Goal: Feedback & Contribution: Submit feedback/report problem

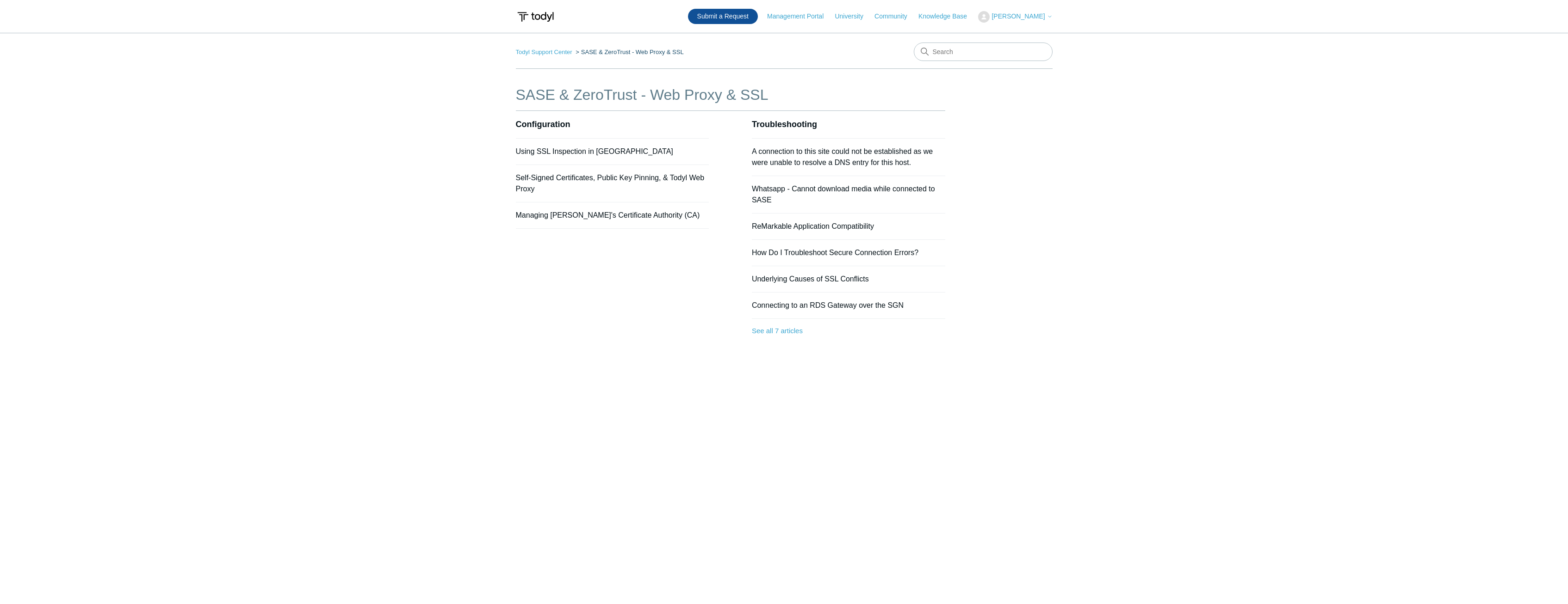
click at [749, 20] on link "Submit a Request" at bounding box center [723, 16] width 70 height 15
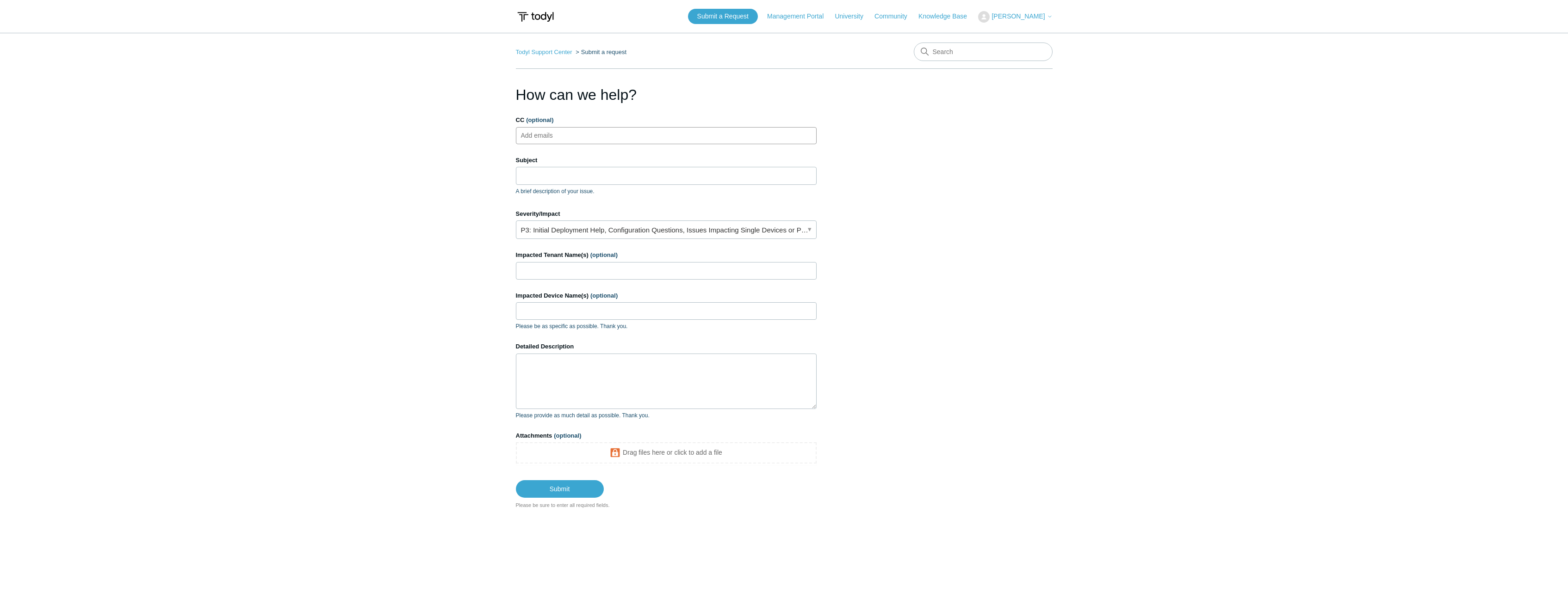
click at [645, 136] on ul "Add emails" at bounding box center [667, 136] width 301 height 17
click at [1048, 196] on section "How can we help? CC (optional) Add emails Subject A brief description of your i…" at bounding box center [785, 297] width 537 height 426
click at [653, 175] on input "Subject" at bounding box center [667, 175] width 301 height 18
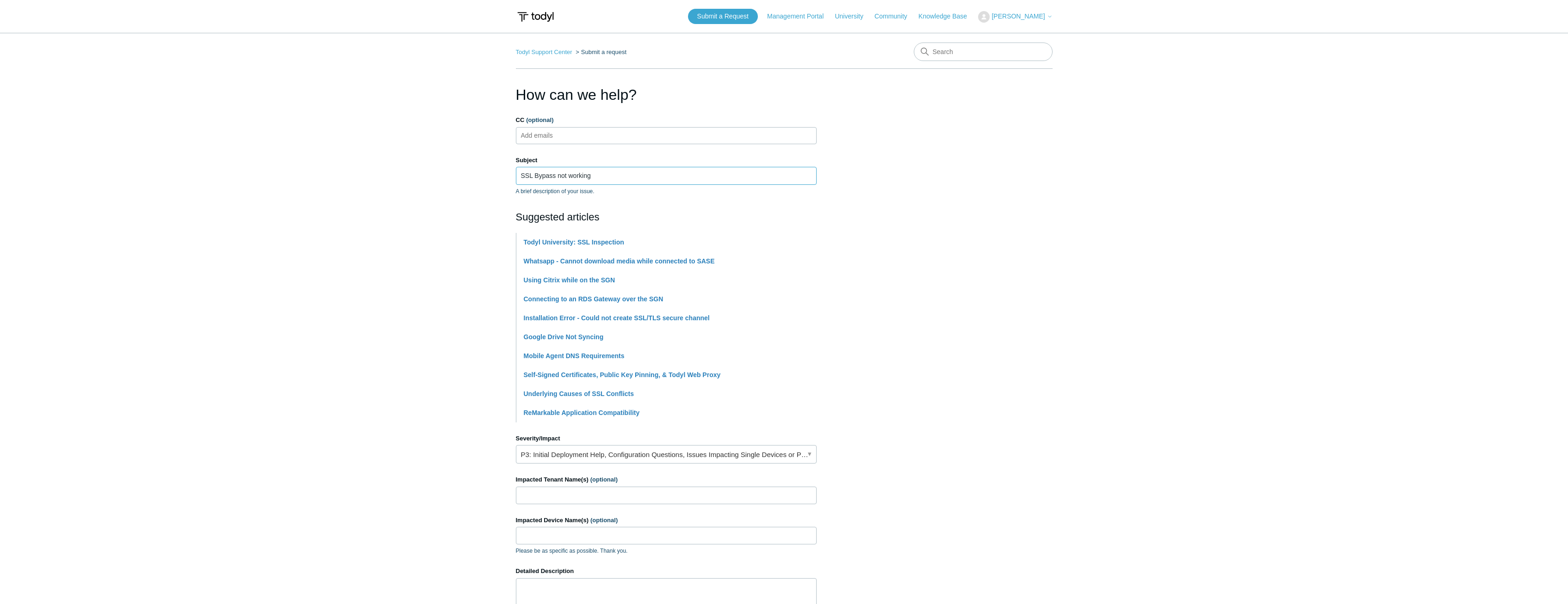
type input "SSL Bypass not working"
click at [1149, 290] on main "Todyl Support Center Submit a request How can we help? CC (optional) Add emails…" at bounding box center [784, 383] width 1568 height 701
click at [391, 335] on main "Todyl Support Center Submit a request How can we help? CC (optional) Add emails…" at bounding box center [784, 383] width 1568 height 701
click at [1018, 257] on section "How can we help? CC (optional) Add emails Subject SSL Bypass not working A brie…" at bounding box center [785, 409] width 537 height 650
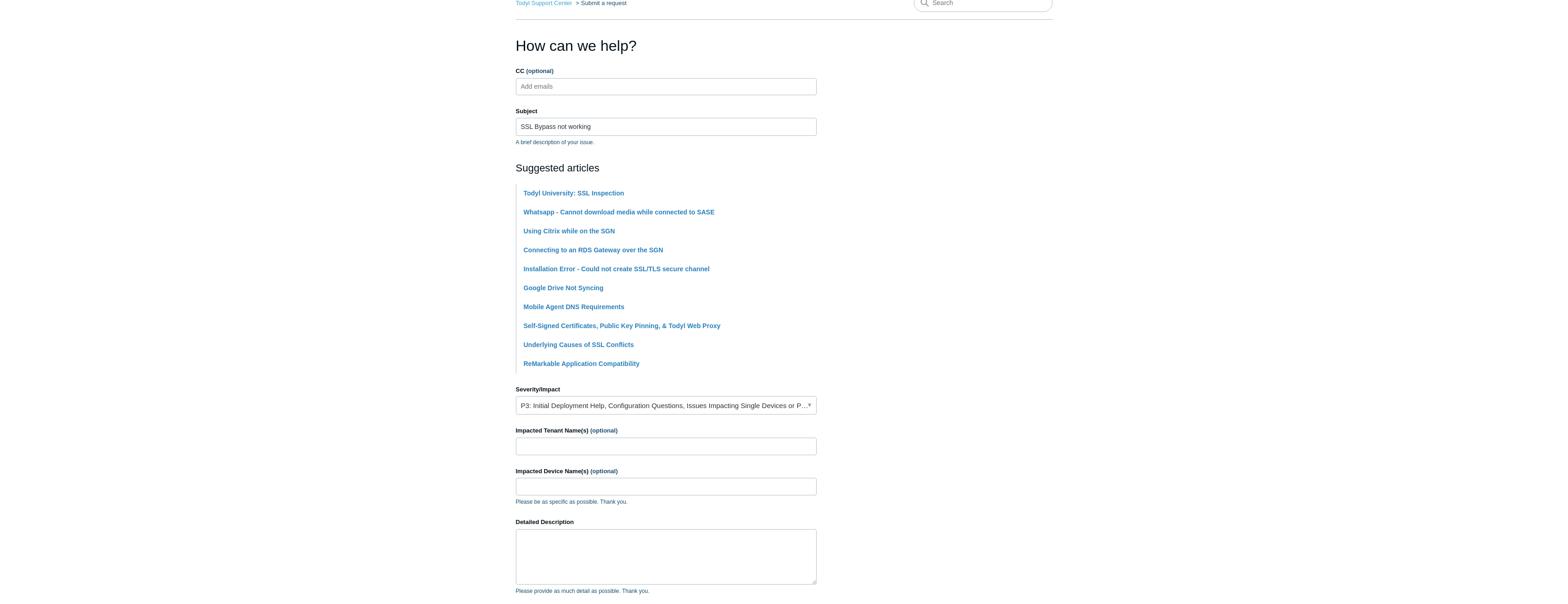
scroll to position [94, 0]
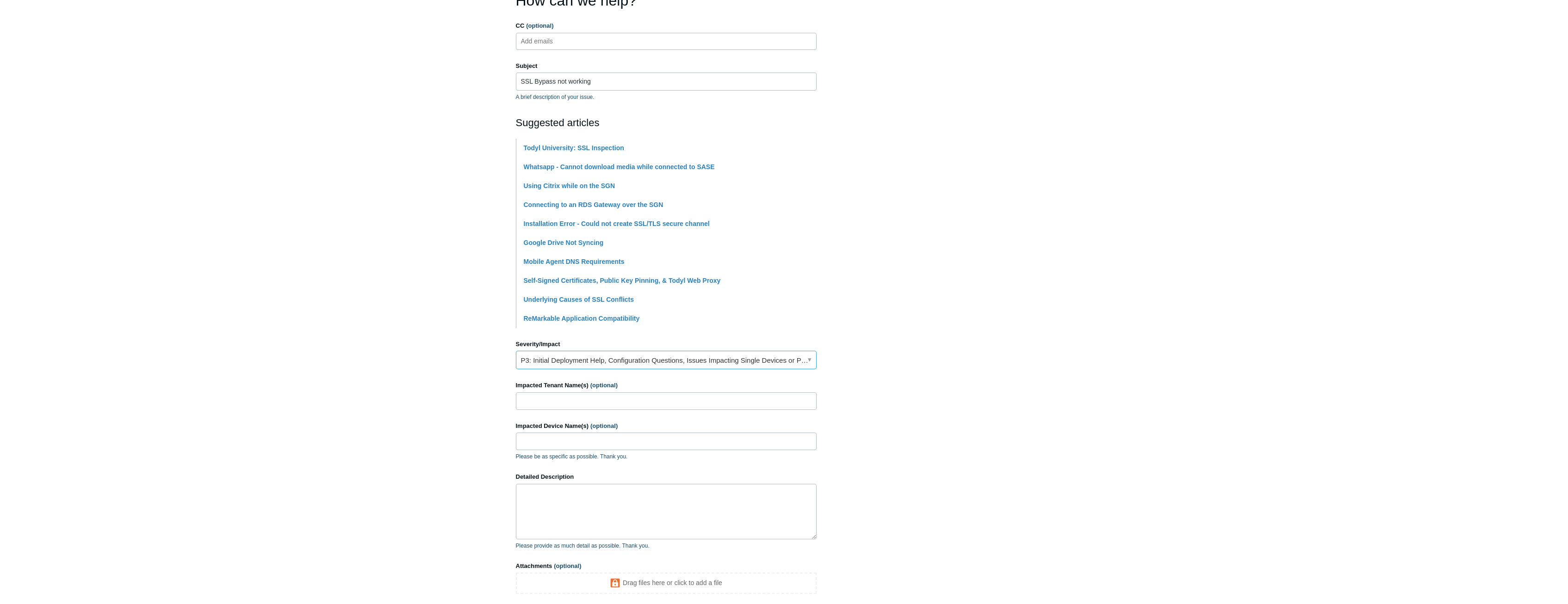
click at [607, 359] on link "P3: Initial Deployment Help, Configuration Questions, Issues Impacting Single D…" at bounding box center [667, 360] width 301 height 18
click at [626, 398] on li "P3: Initial Deployment Help, Configuration Questions, Issues Impacting Single D…" at bounding box center [666, 401] width 300 height 16
click at [665, 407] on input "Impacted Tenant Name(s) (optional)" at bounding box center [667, 401] width 301 height 18
type input "[PERSON_NAME] CPA"
click at [629, 519] on textarea "Detailed Description" at bounding box center [667, 512] width 301 height 55
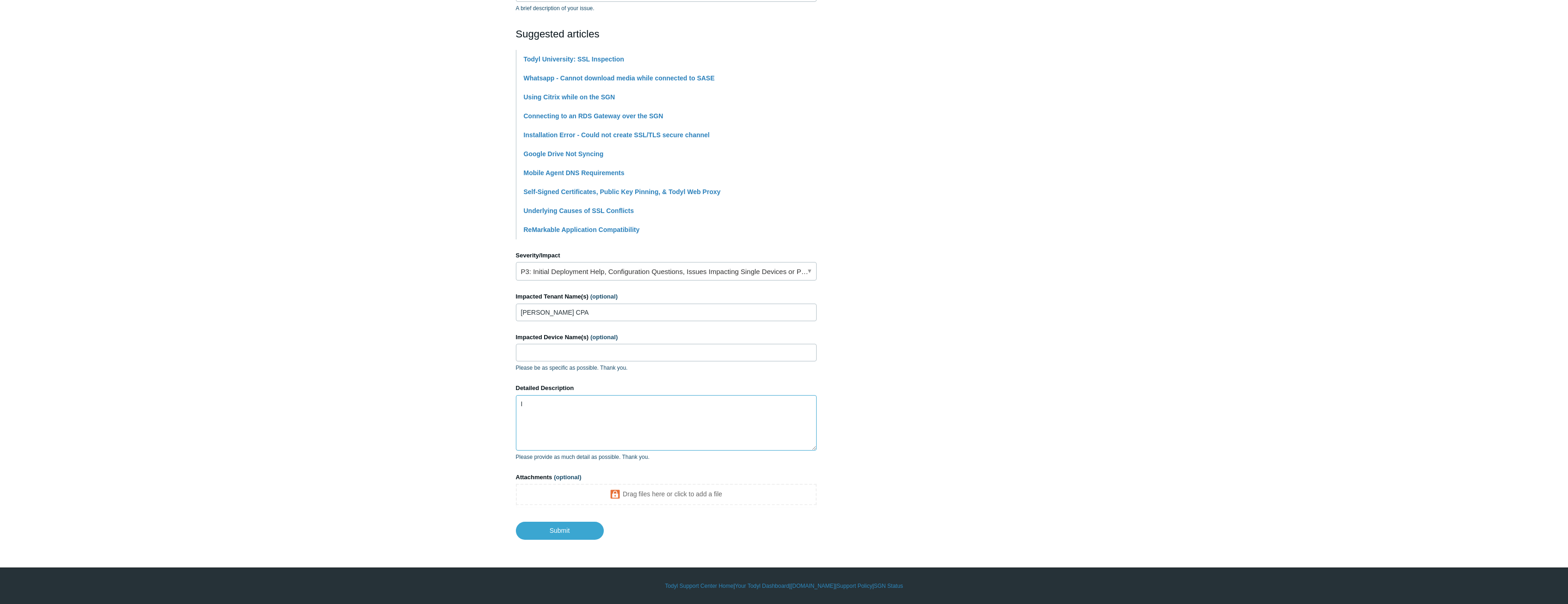
scroll to position [184, 0]
drag, startPoint x: 626, startPoint y: 412, endPoint x: 732, endPoint y: 413, distance: 106.0
click at [732, 413] on textarea "I have a site that users cannot get to, typically we put the site in SSL Inspec…" at bounding box center [667, 423] width 301 height 55
type textarea "I have a site that users cannot get to, typically we put the site in SSL Inspec…"
click at [581, 526] on input "Submit" at bounding box center [560, 530] width 88 height 18
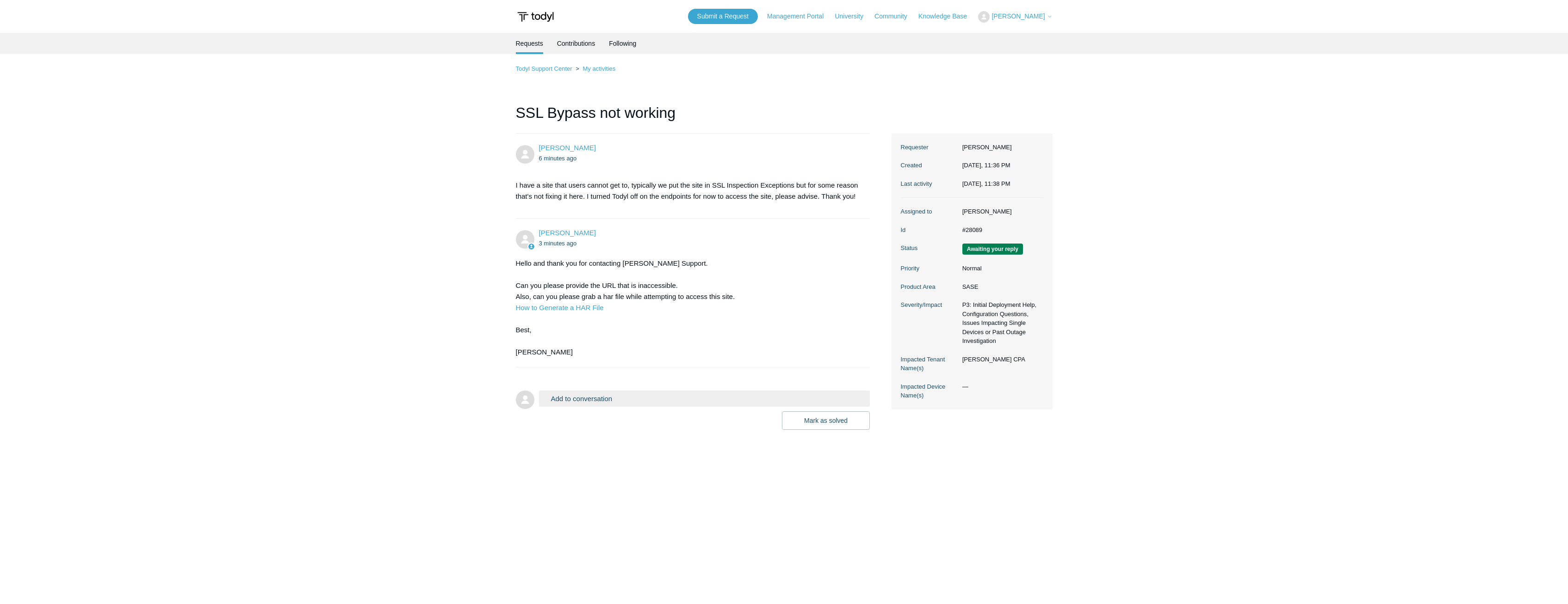
click at [653, 390] on form "Add to conversation CC Add emails Drag files here or click to add a file Mark a…" at bounding box center [693, 403] width 354 height 53
click at [641, 401] on button "Add to conversation" at bounding box center [705, 398] width 331 height 16
paste textarea "[URL][DOMAIN_NAME]"
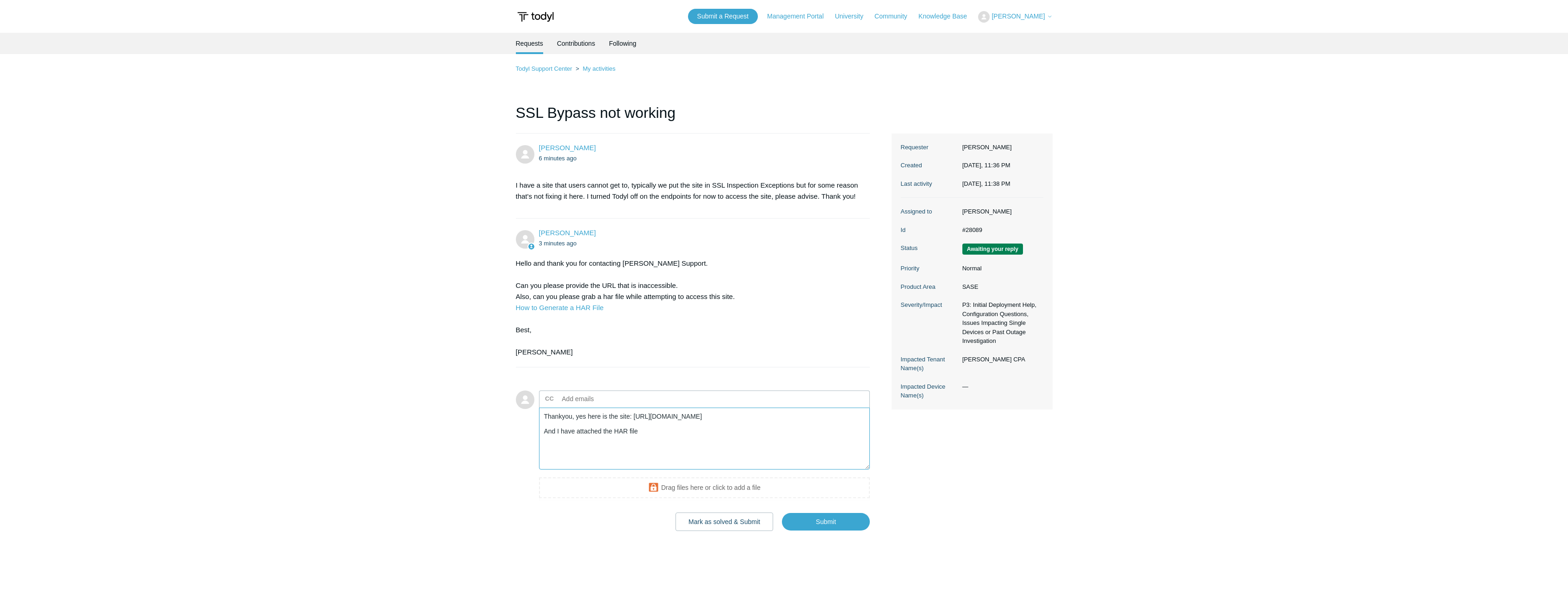
type textarea "Thankyou, yes here is the site: [URL][DOMAIN_NAME] And I have attached the HAR …"
click at [814, 542] on input "Submit" at bounding box center [826, 538] width 88 height 18
click at [839, 539] on input "Submit" at bounding box center [826, 538] width 88 height 18
click at [809, 530] on input "Submit" at bounding box center [826, 538] width 88 height 18
click at [822, 544] on input "Submit" at bounding box center [826, 538] width 88 height 18
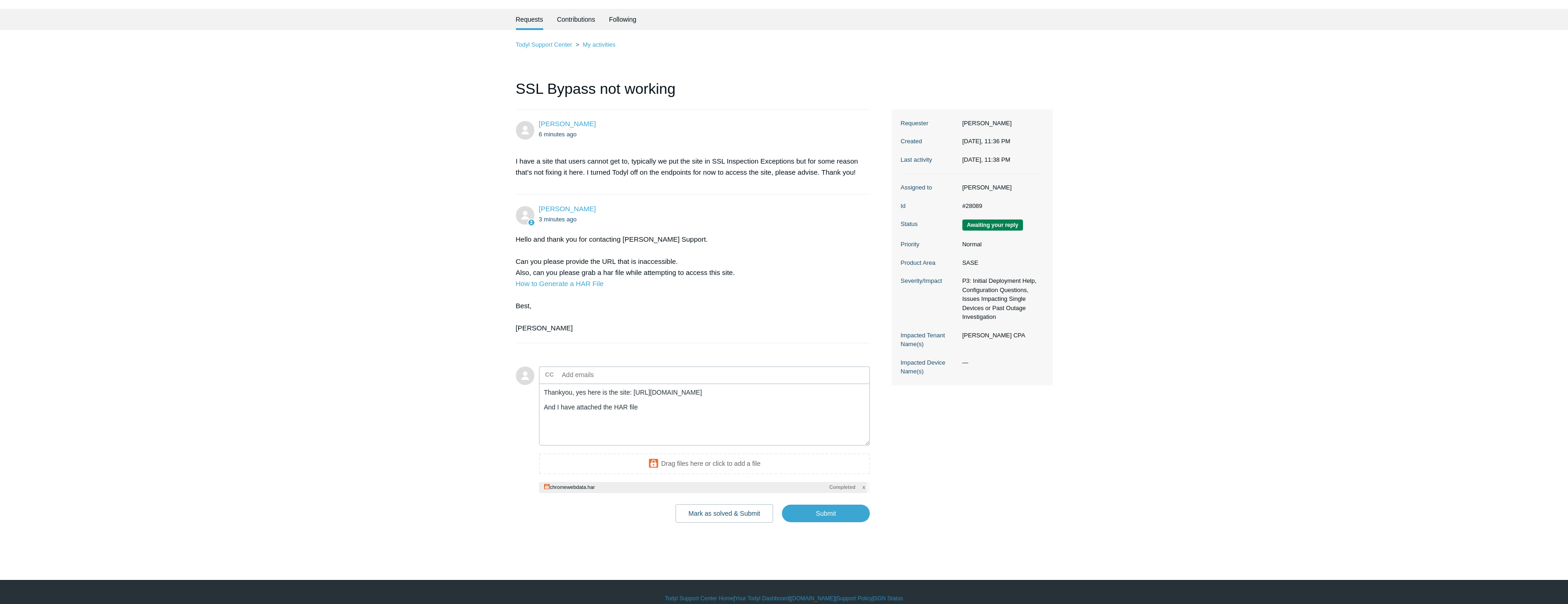
scroll to position [36, 0]
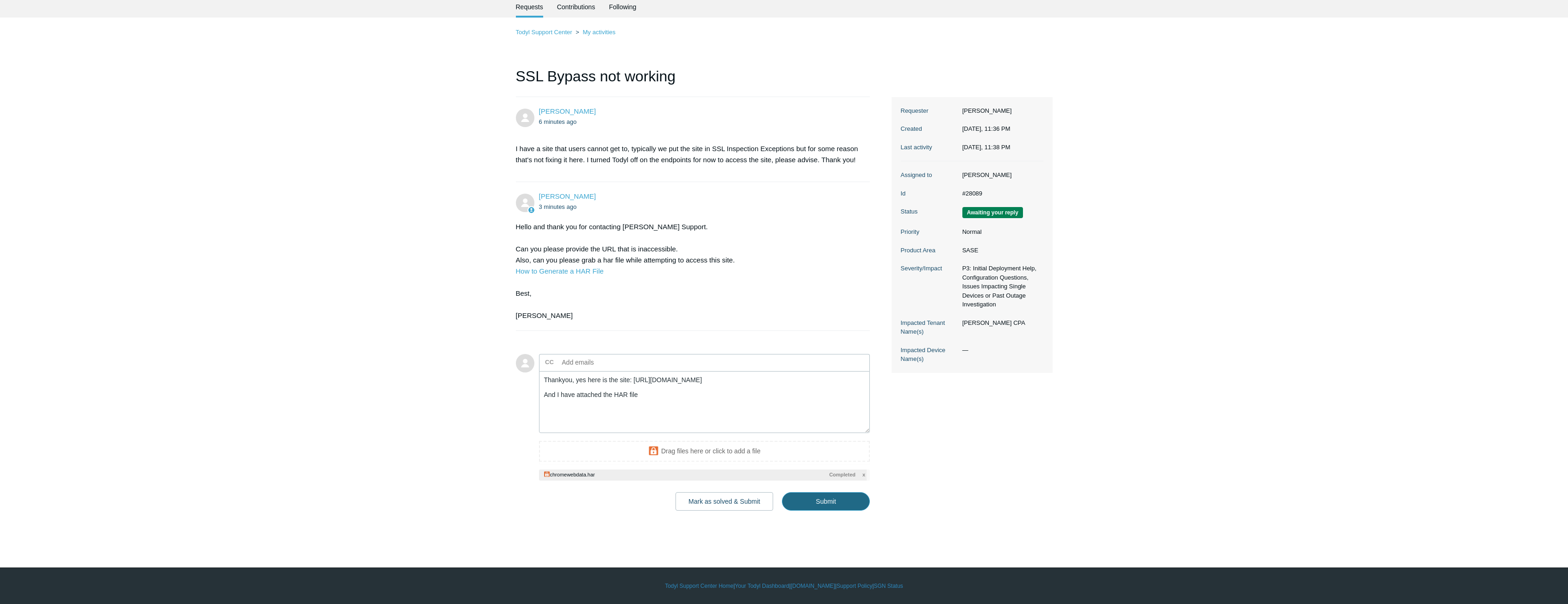
click at [828, 504] on input "Submit" at bounding box center [826, 502] width 88 height 18
click at [864, 474] on span "x" at bounding box center [864, 475] width 3 height 8
click at [831, 502] on input "Submit" at bounding box center [826, 502] width 88 height 18
click at [842, 504] on input "Submit" at bounding box center [826, 502] width 88 height 18
click at [825, 510] on main "Requests Contributions Following Todyl Support Center My activities SSL Bypass …" at bounding box center [784, 268] width 1568 height 544
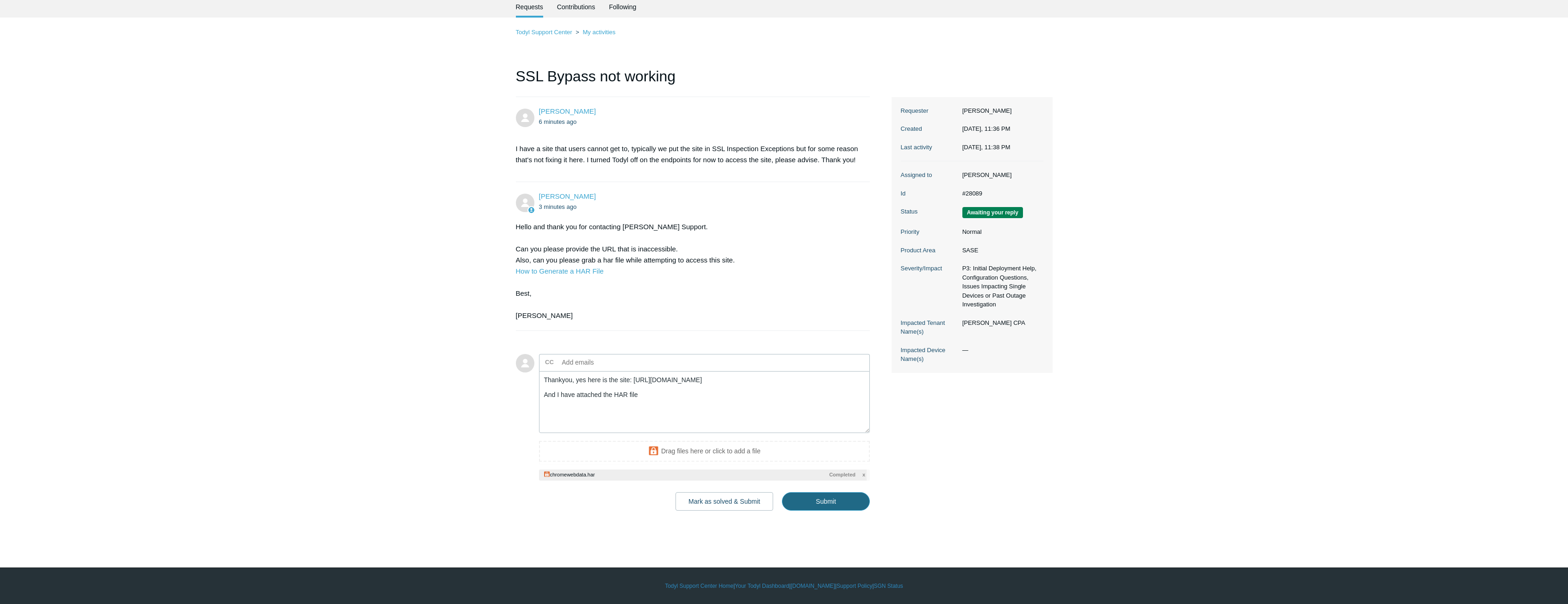
click at [827, 500] on input "Submit" at bounding box center [826, 502] width 88 height 18
click at [864, 473] on span "x" at bounding box center [864, 475] width 3 height 8
click at [851, 501] on input "Submit" at bounding box center [826, 502] width 88 height 18
click at [836, 504] on input "Submit" at bounding box center [826, 502] width 88 height 18
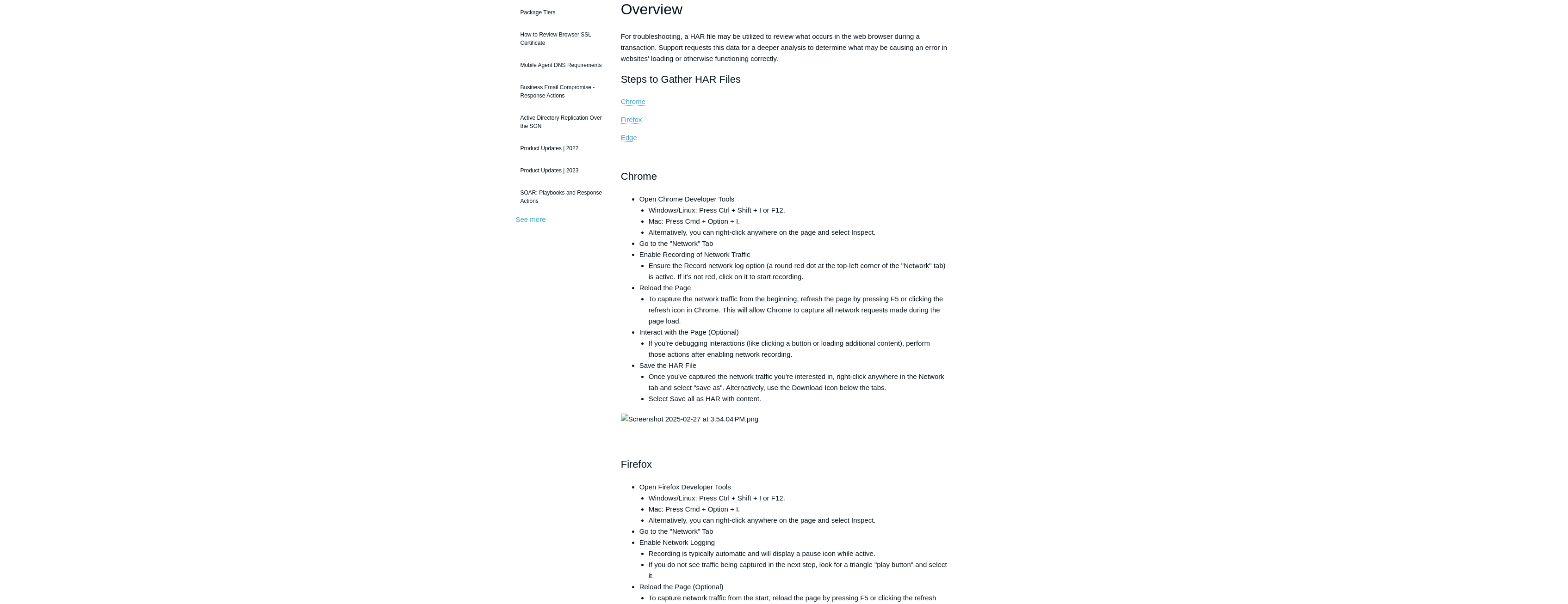
scroll to position [142, 0]
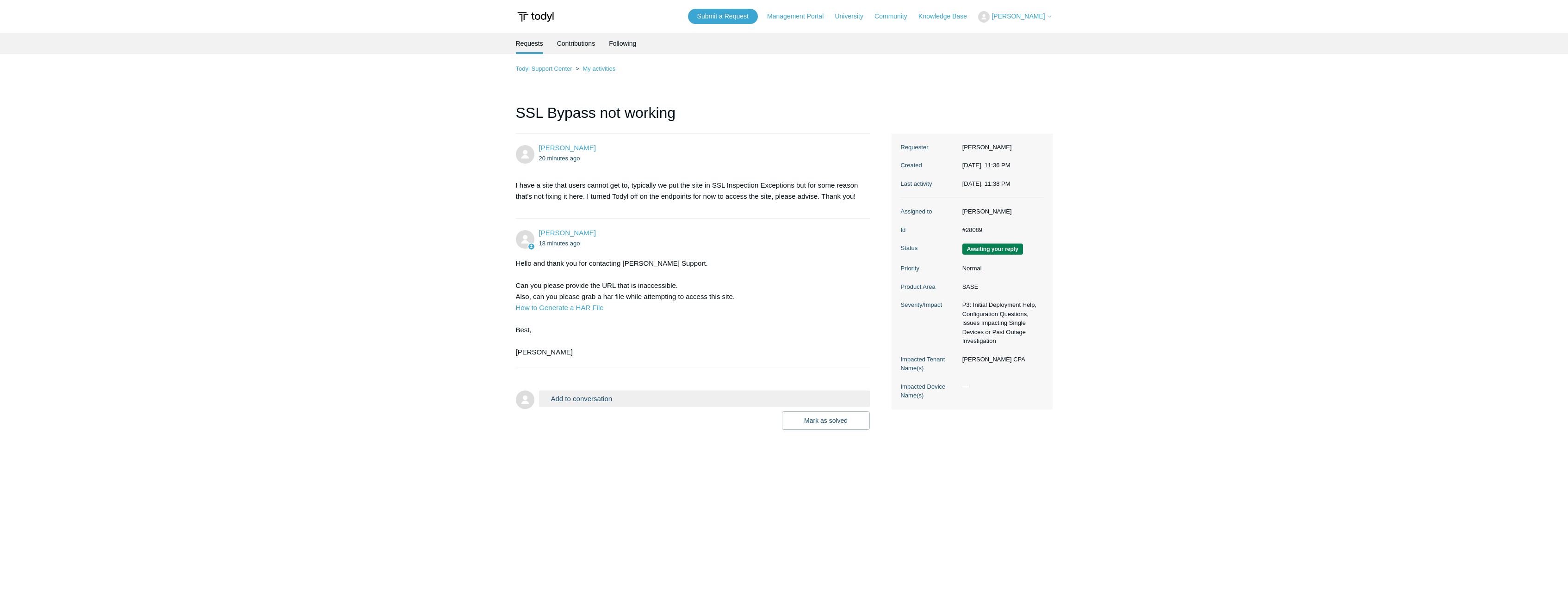
scroll to position [36, 0]
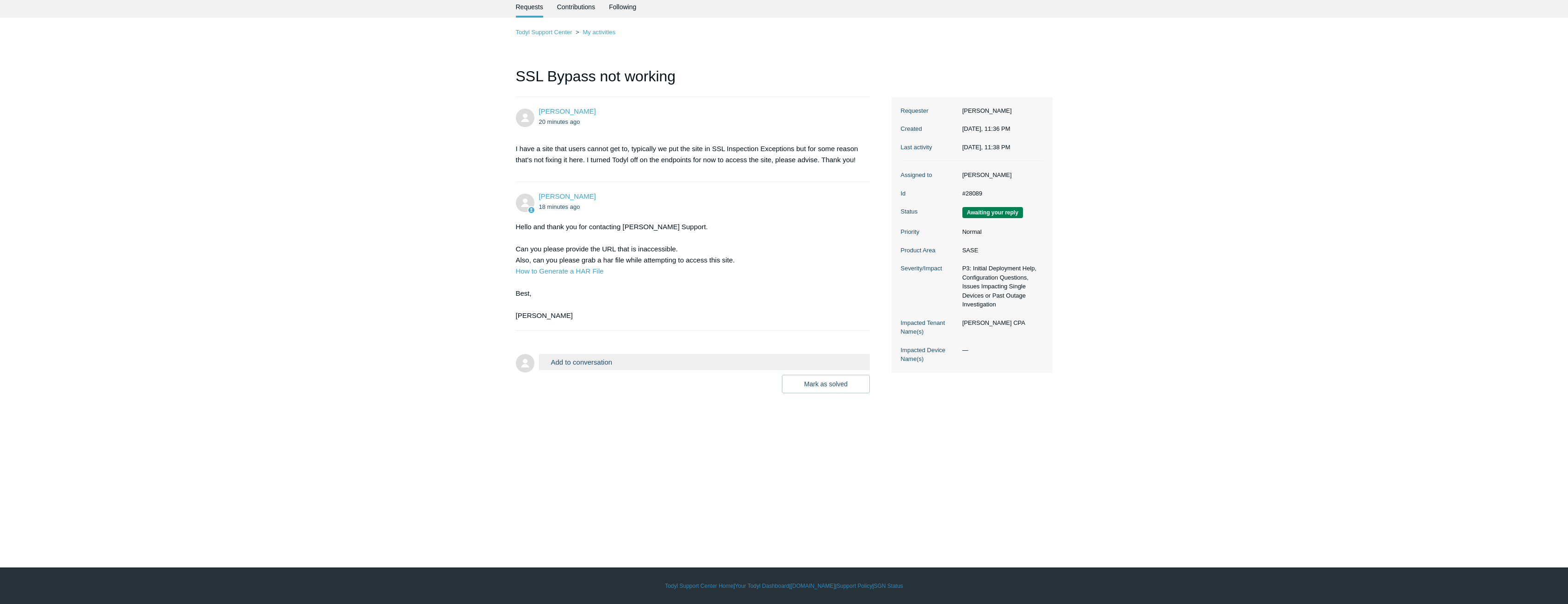
click at [639, 367] on button "Add to conversation" at bounding box center [705, 362] width 331 height 16
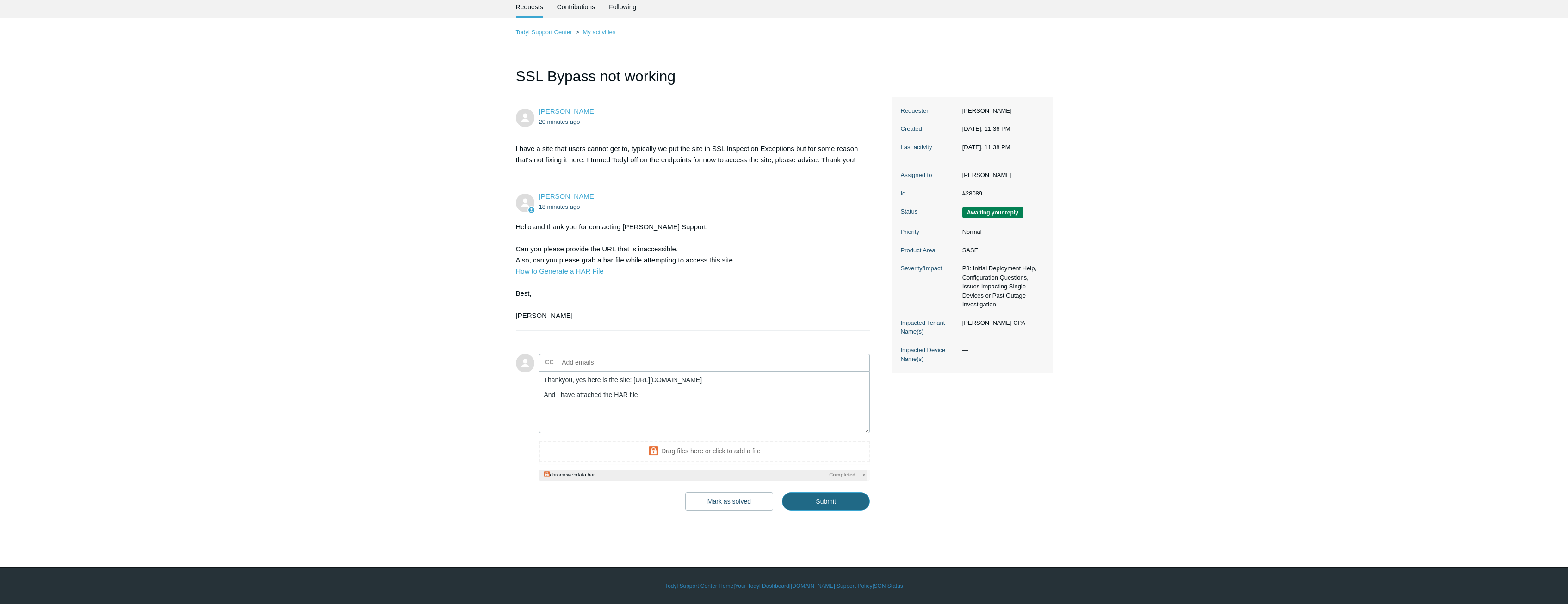
click at [843, 498] on input "Submit" at bounding box center [826, 502] width 88 height 18
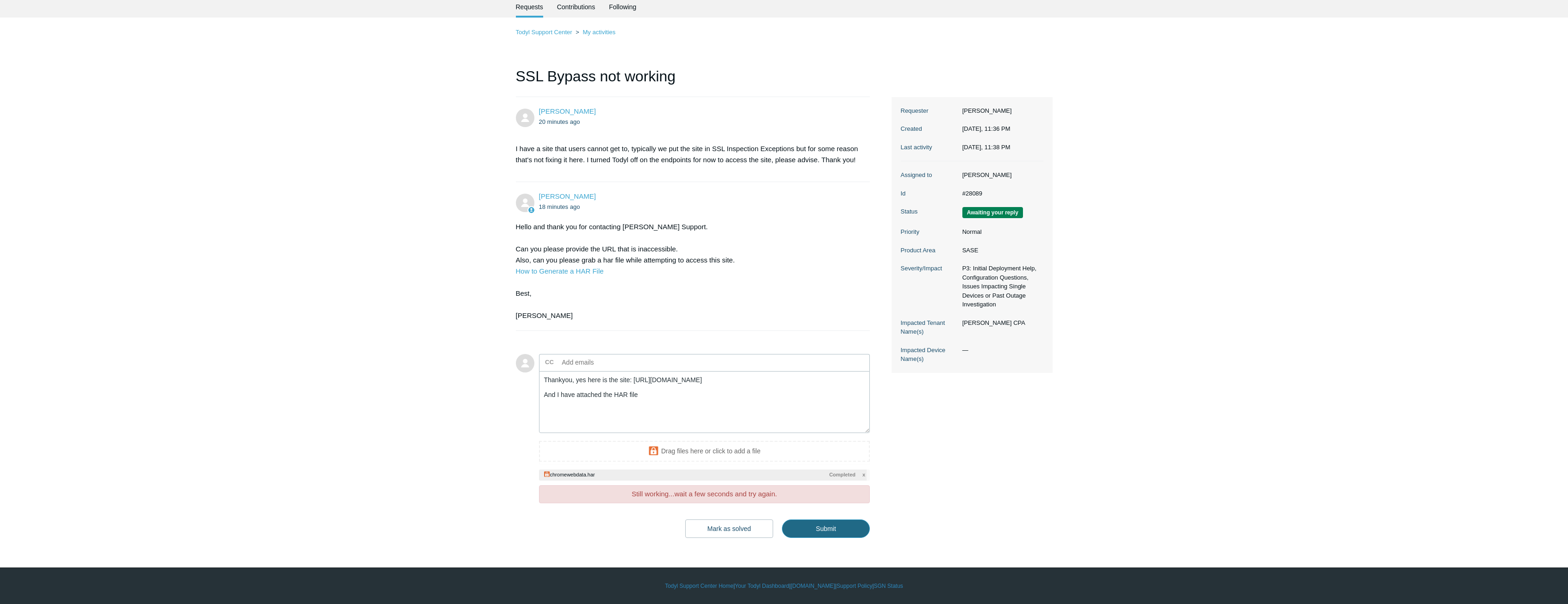
click at [836, 530] on input "Submit" at bounding box center [826, 529] width 88 height 18
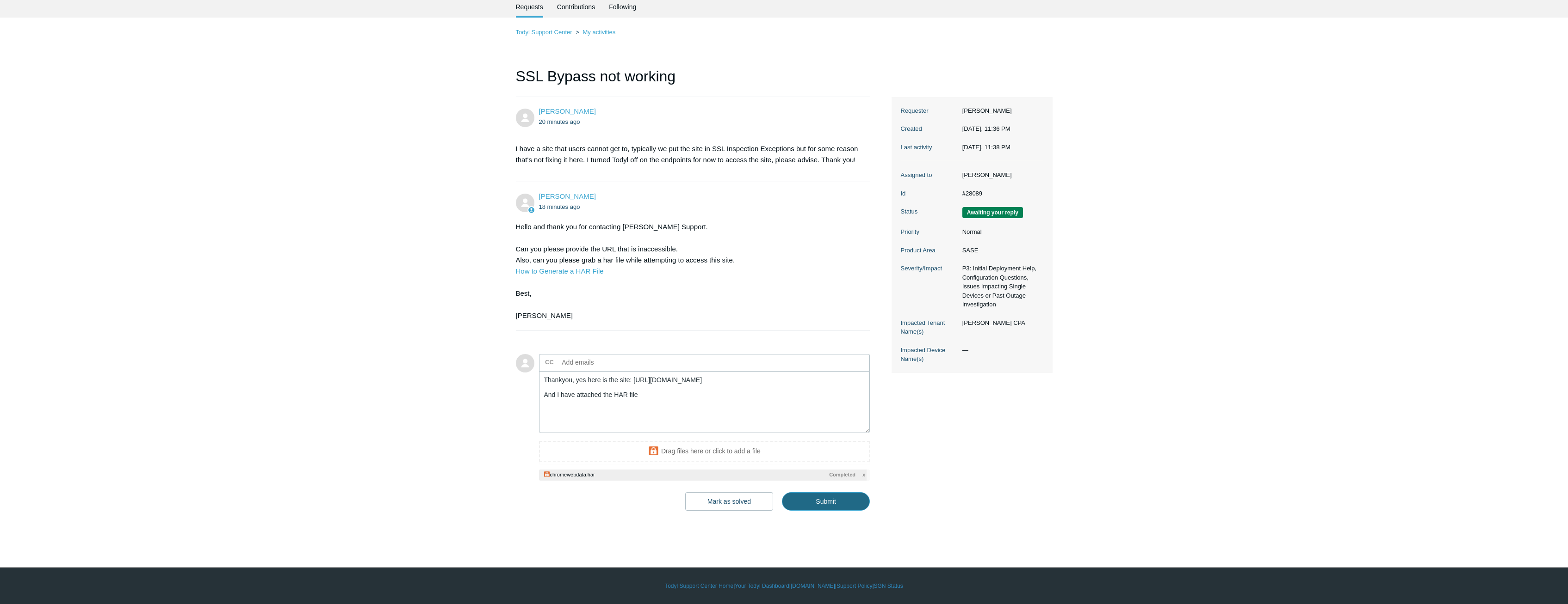
click at [827, 497] on input "Submit" at bounding box center [826, 502] width 88 height 18
click at [814, 502] on input "Submit" at bounding box center [826, 502] width 88 height 18
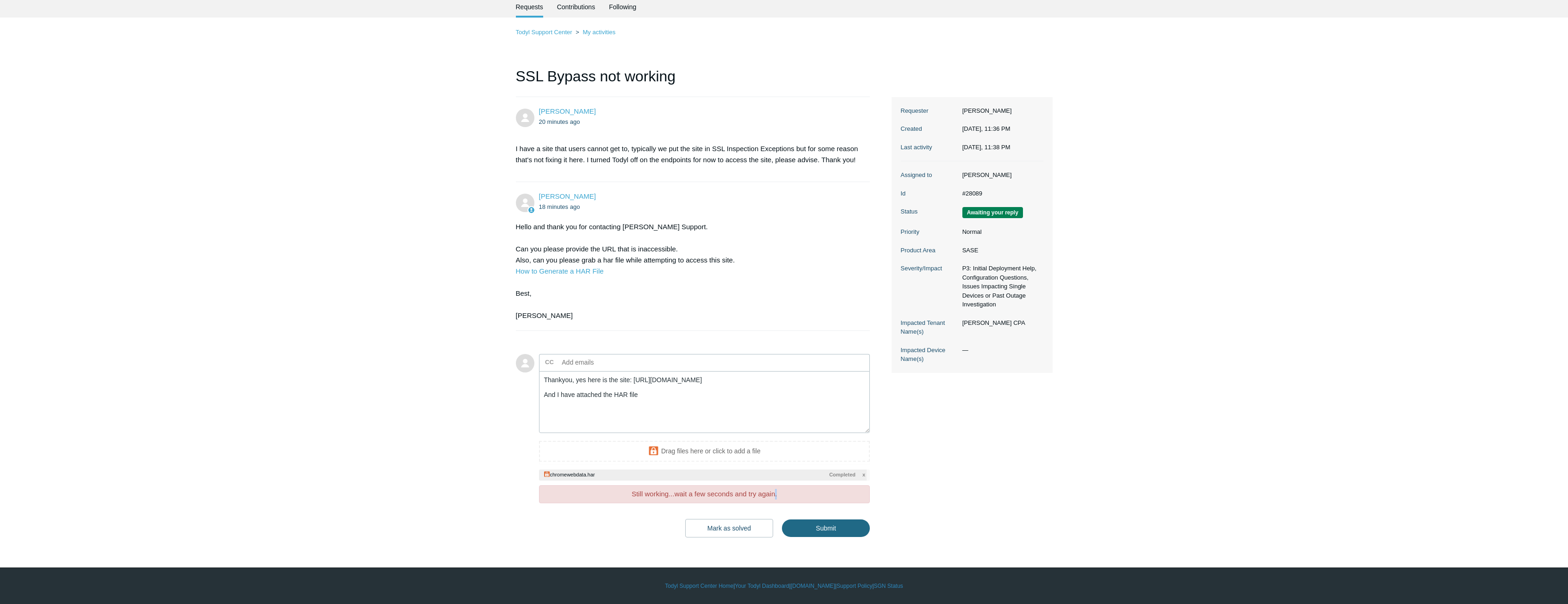
click at [814, 502] on div "Add to conversation CC Add emails Thankyou, yes here is the site: https://hugel…" at bounding box center [705, 446] width 331 height 184
click at [825, 524] on input "Submit" at bounding box center [826, 529] width 88 height 18
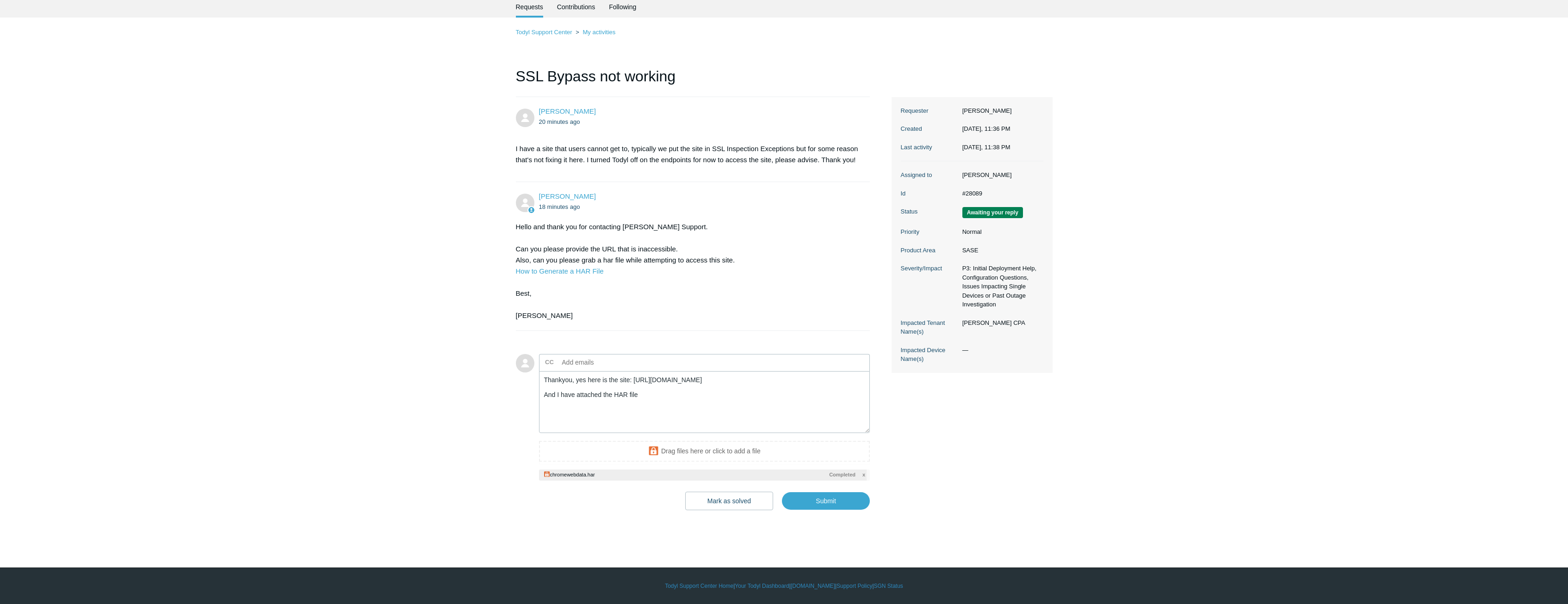
click at [862, 471] on div at bounding box center [703, 475] width 327 height 12
click at [864, 474] on span "x" at bounding box center [864, 475] width 3 height 8
click at [815, 497] on input "Submit" at bounding box center [826, 502] width 88 height 18
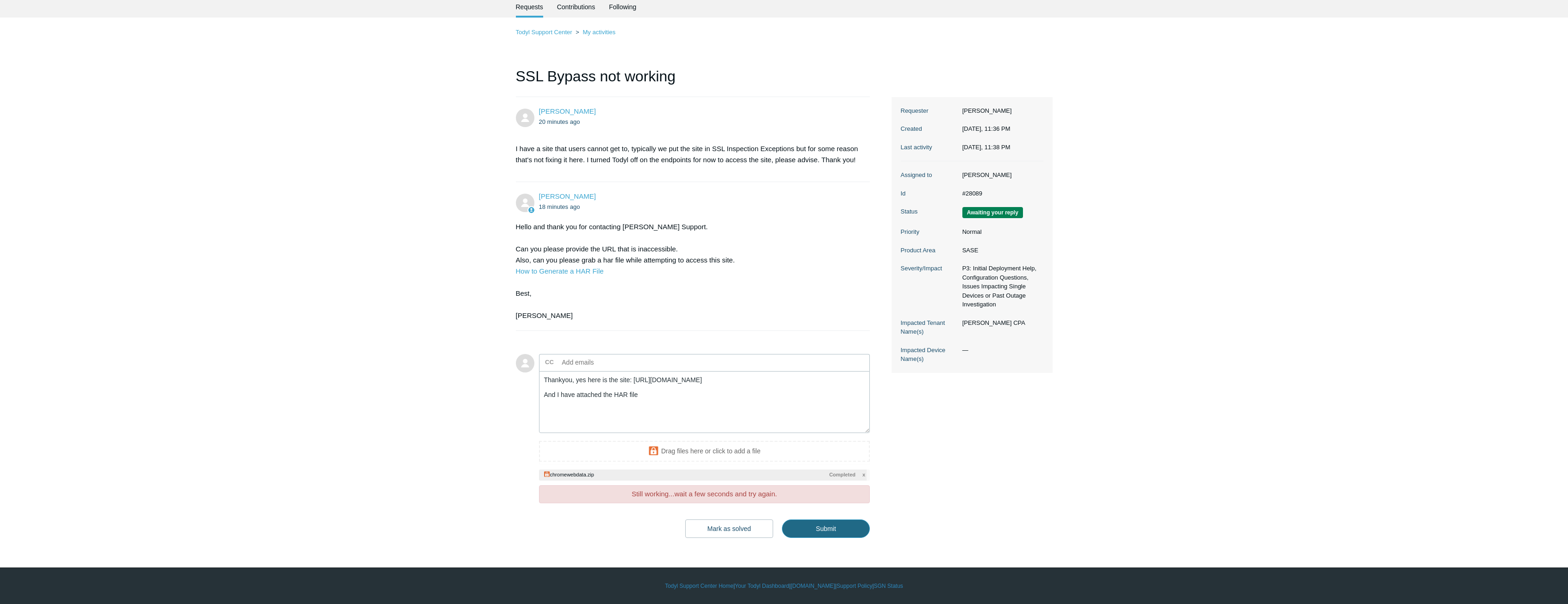
click at [828, 529] on input "Submit" at bounding box center [826, 529] width 88 height 18
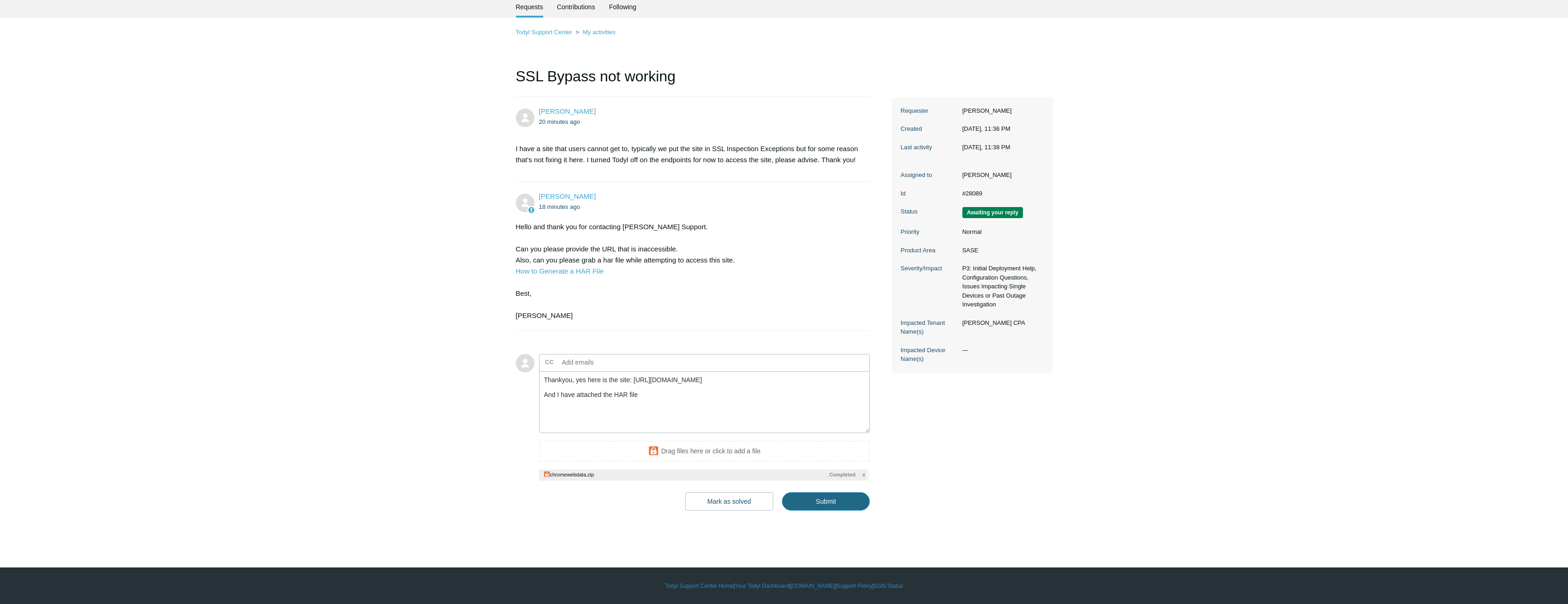
click at [799, 497] on input "Submit" at bounding box center [826, 502] width 88 height 18
click at [822, 496] on input "Submit" at bounding box center [826, 502] width 88 height 18
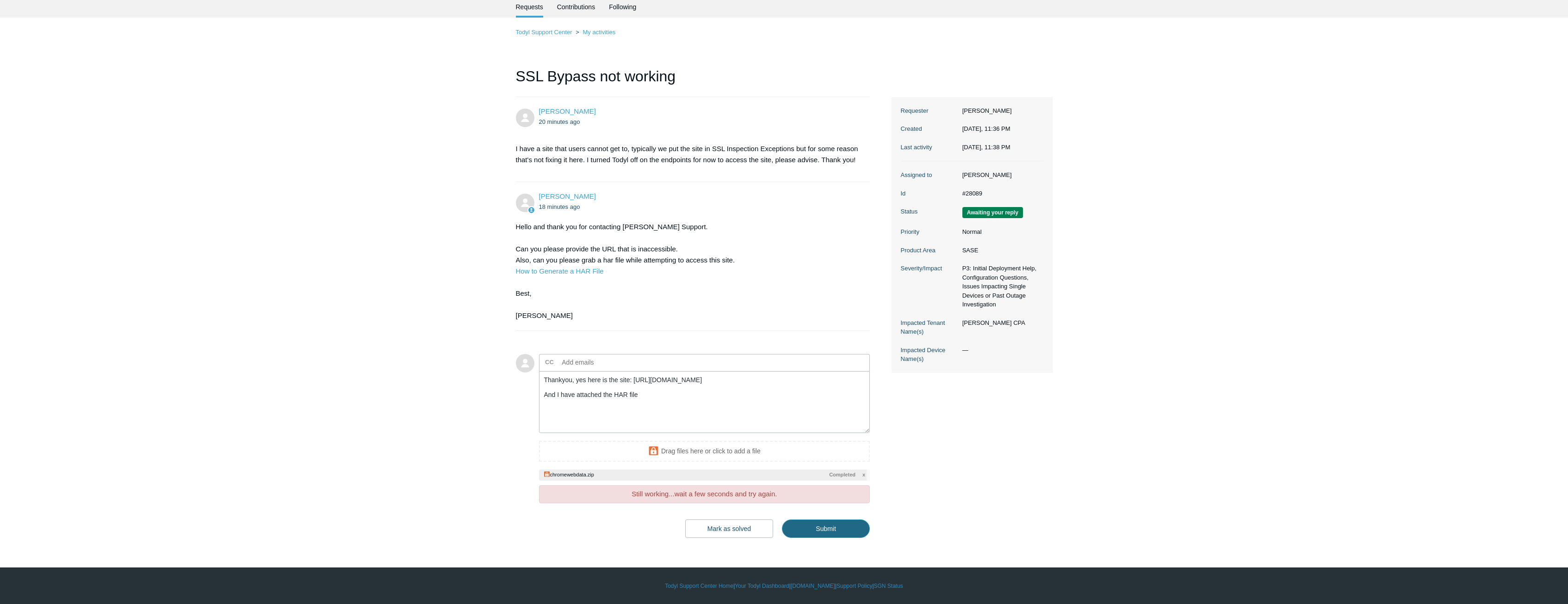
click at [825, 531] on input "Submit" at bounding box center [826, 529] width 88 height 18
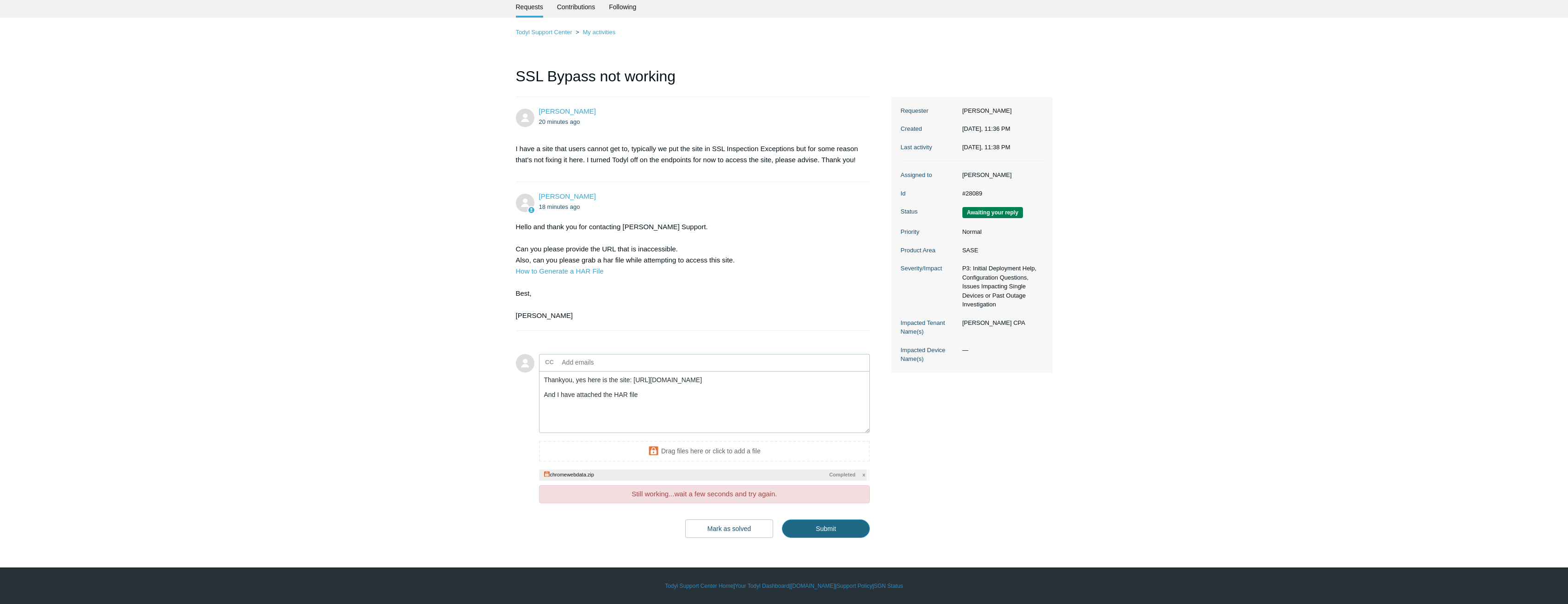
click at [825, 531] on input "Submit" at bounding box center [826, 529] width 88 height 18
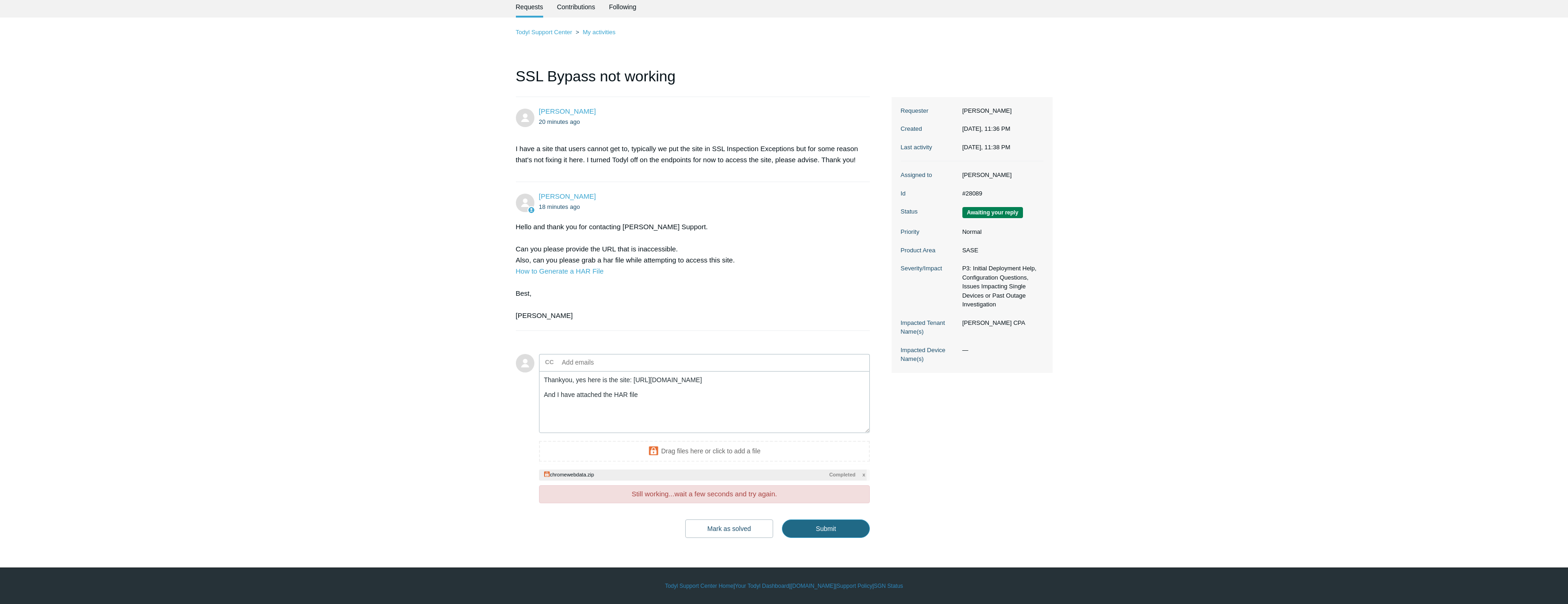
click at [825, 531] on input "Submit" at bounding box center [826, 529] width 88 height 18
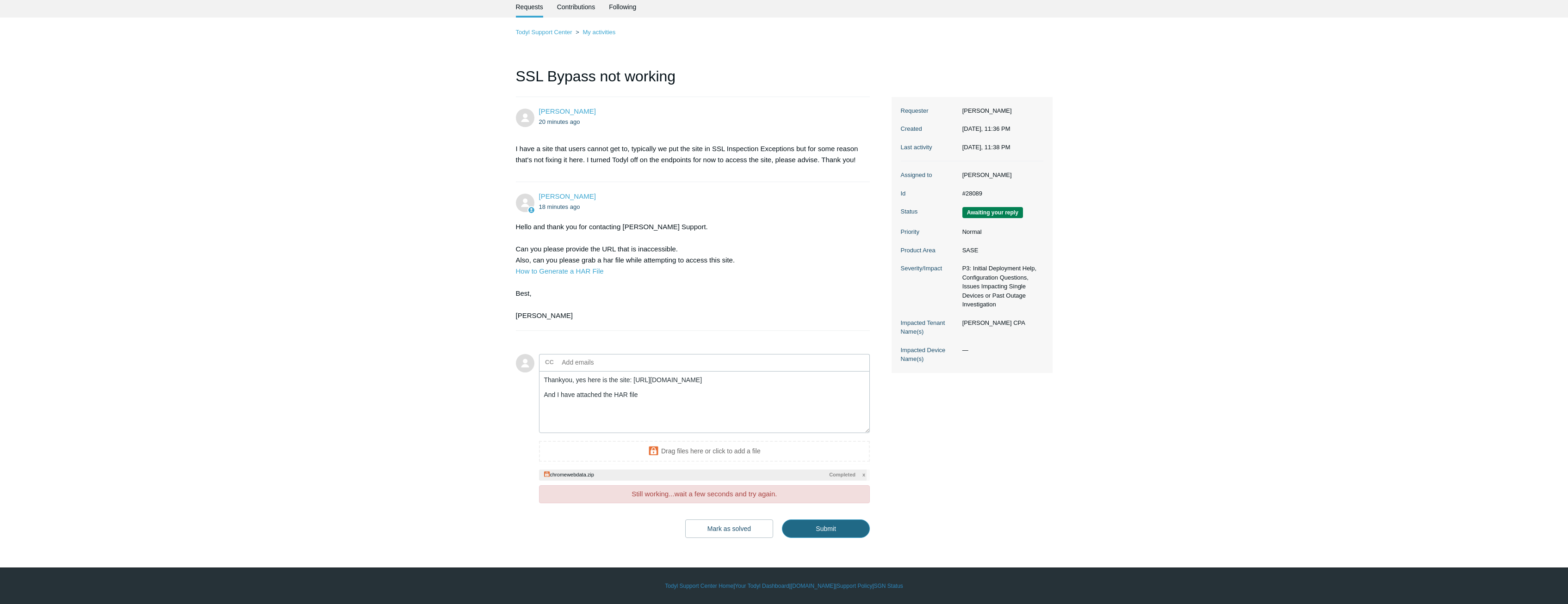
click at [825, 531] on input "Submit" at bounding box center [826, 529] width 88 height 18
click at [824, 531] on main "Requests Contributions Following Todyl Support Center My activities SSL Bypass …" at bounding box center [784, 268] width 1568 height 544
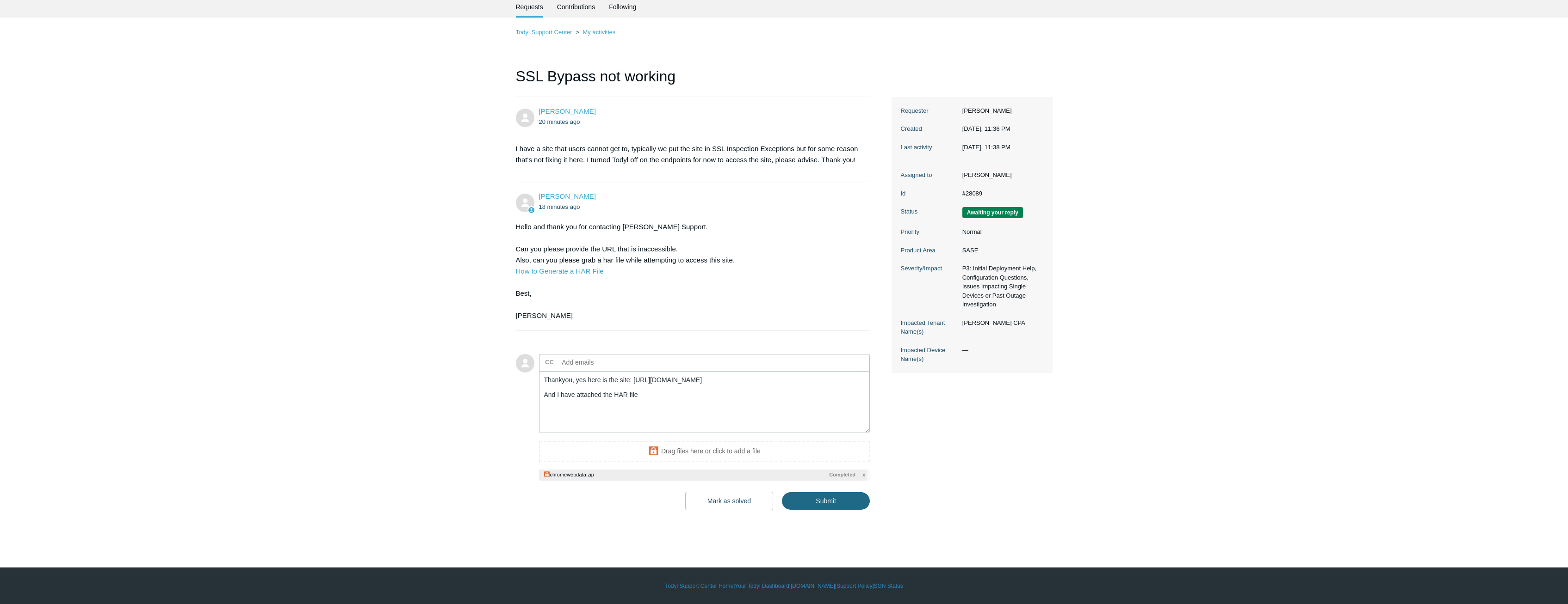
click at [824, 531] on main "Requests Contributions Following Todyl Support Center My activities SSL Bypass …" at bounding box center [784, 268] width 1568 height 544
click at [817, 504] on input "Submit" at bounding box center [826, 502] width 88 height 18
click at [823, 509] on input "Submit" at bounding box center [826, 502] width 88 height 18
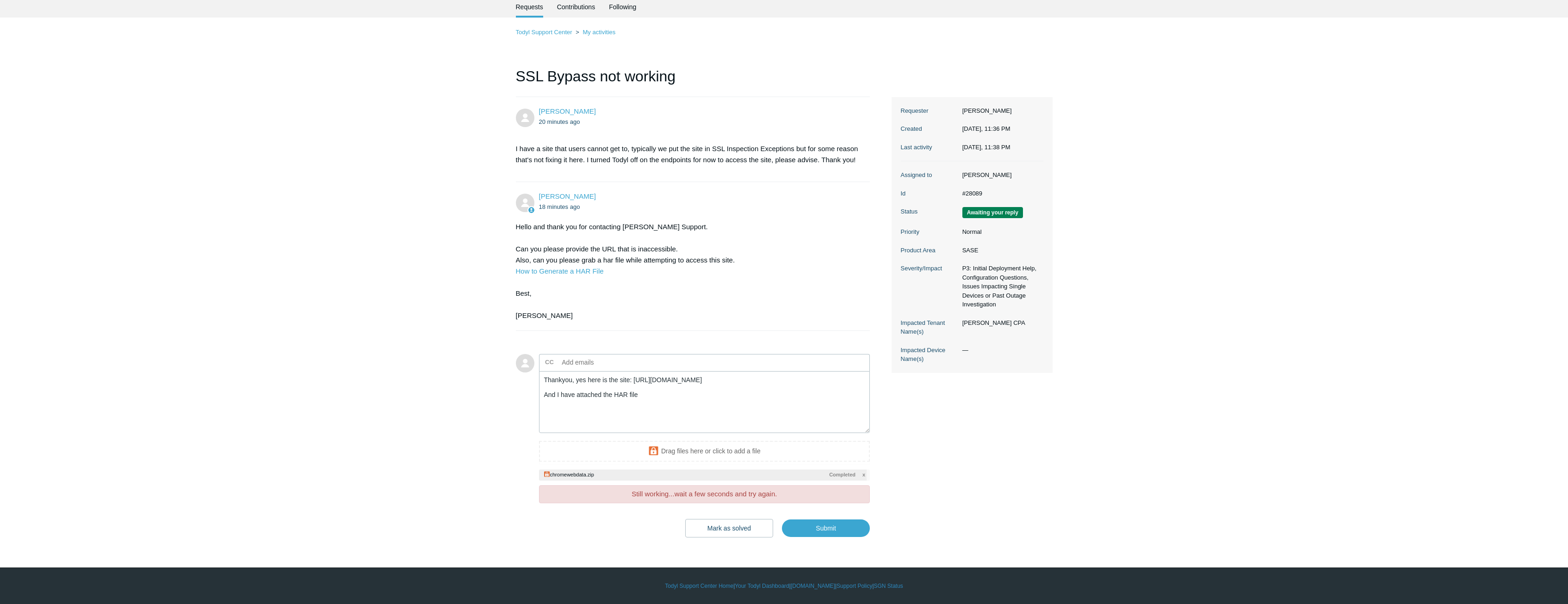
click at [824, 509] on div "Add to conversation CC Add emails Thankyou, yes here is the site: https://hugel…" at bounding box center [705, 446] width 331 height 184
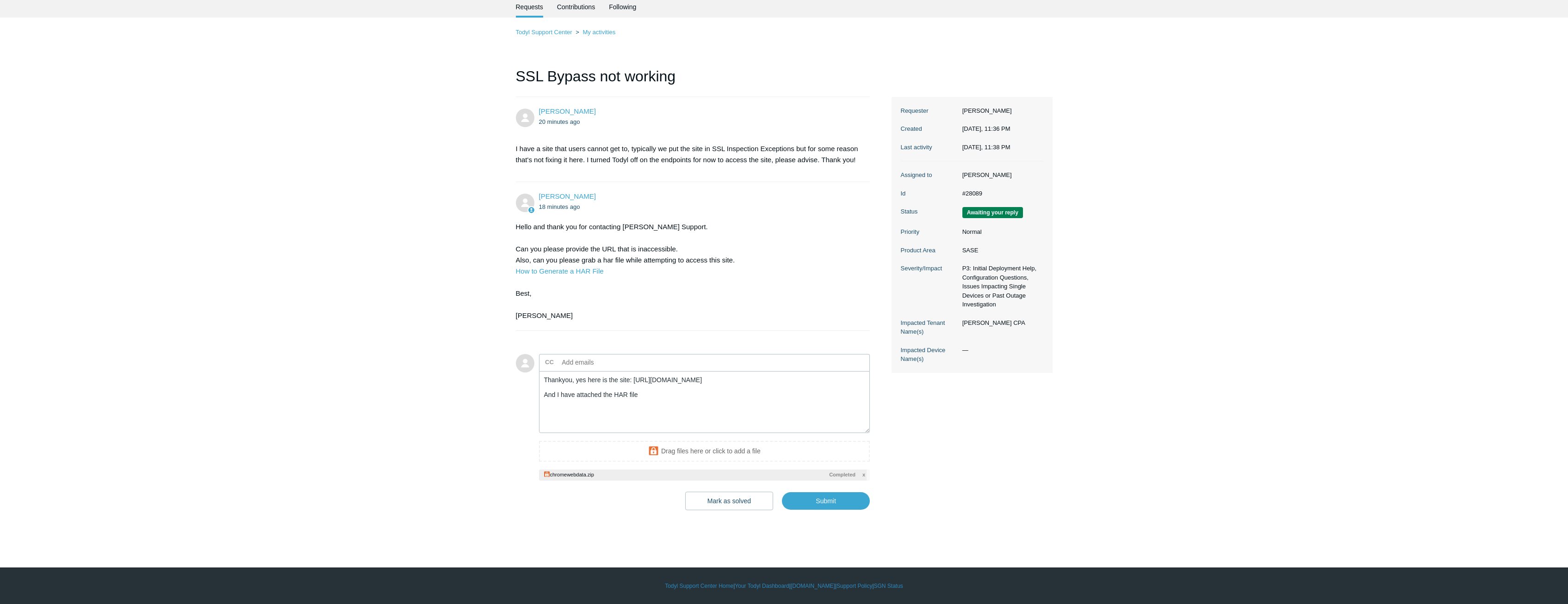
click at [826, 518] on main "Requests Contributions Following Todyl Support Center My activities SSL Bypass …" at bounding box center [784, 268] width 1568 height 544
click at [827, 512] on main "Requests Contributions Following Todyl Support Center My activities SSL Bypass …" at bounding box center [784, 268] width 1568 height 544
click at [827, 510] on main "Requests Contributions Following Todyl Support Center My activities SSL Bypass …" at bounding box center [784, 268] width 1568 height 544
click at [827, 506] on input "Submit" at bounding box center [826, 502] width 88 height 18
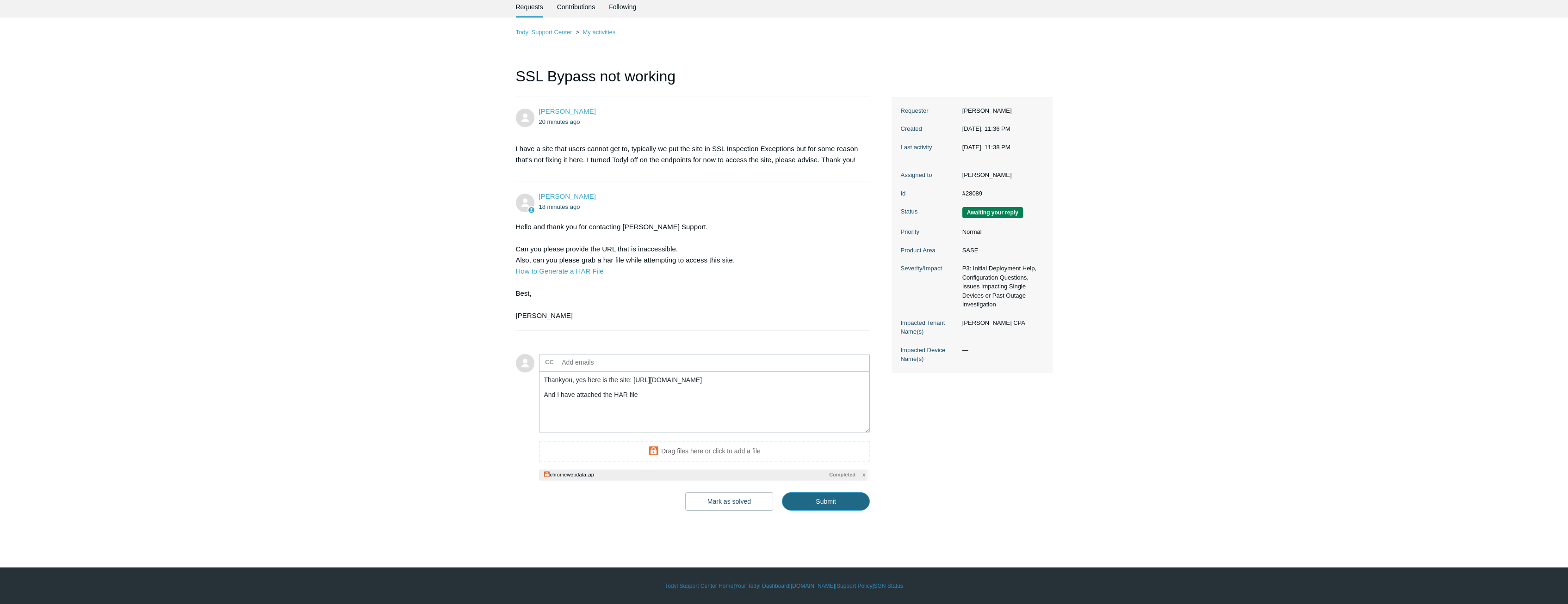
click at [829, 508] on input "Submit" at bounding box center [826, 502] width 88 height 18
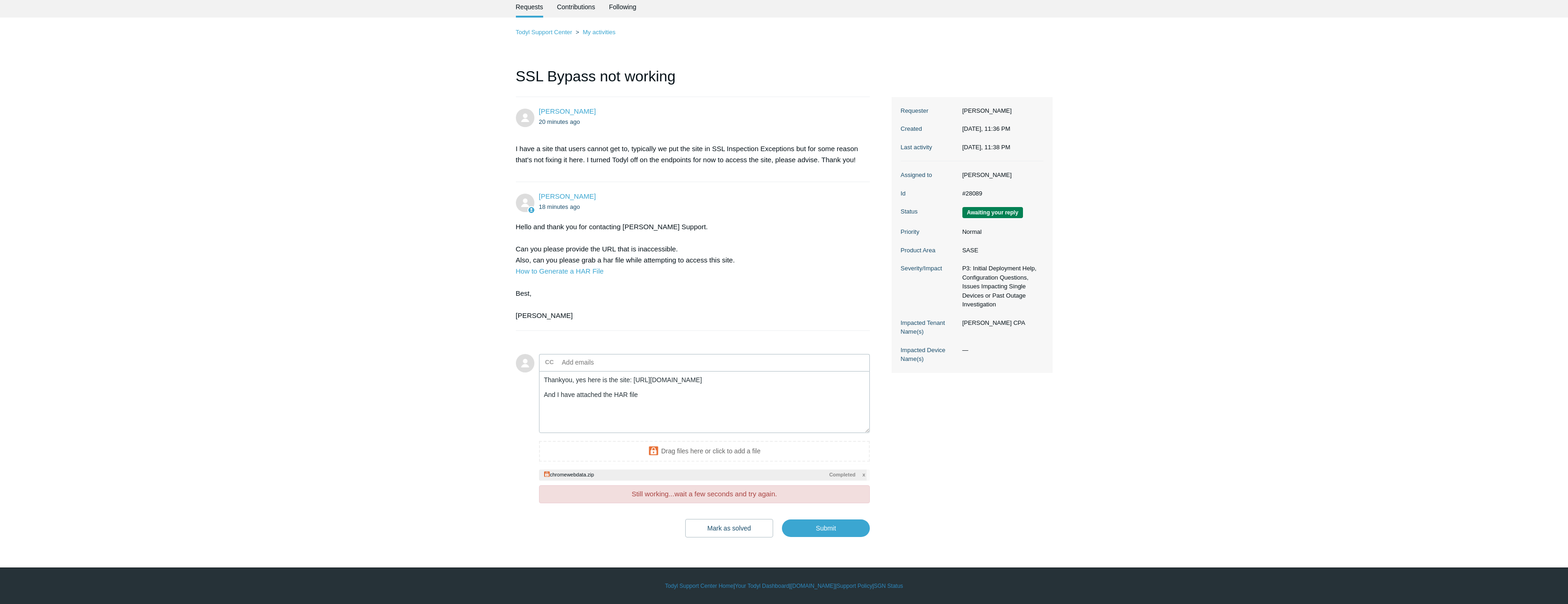
click at [830, 508] on div "Add to conversation CC Add emails Thankyou, yes here is the site: https://hugel…" at bounding box center [705, 446] width 331 height 184
click at [829, 525] on input "Submit" at bounding box center [826, 529] width 88 height 18
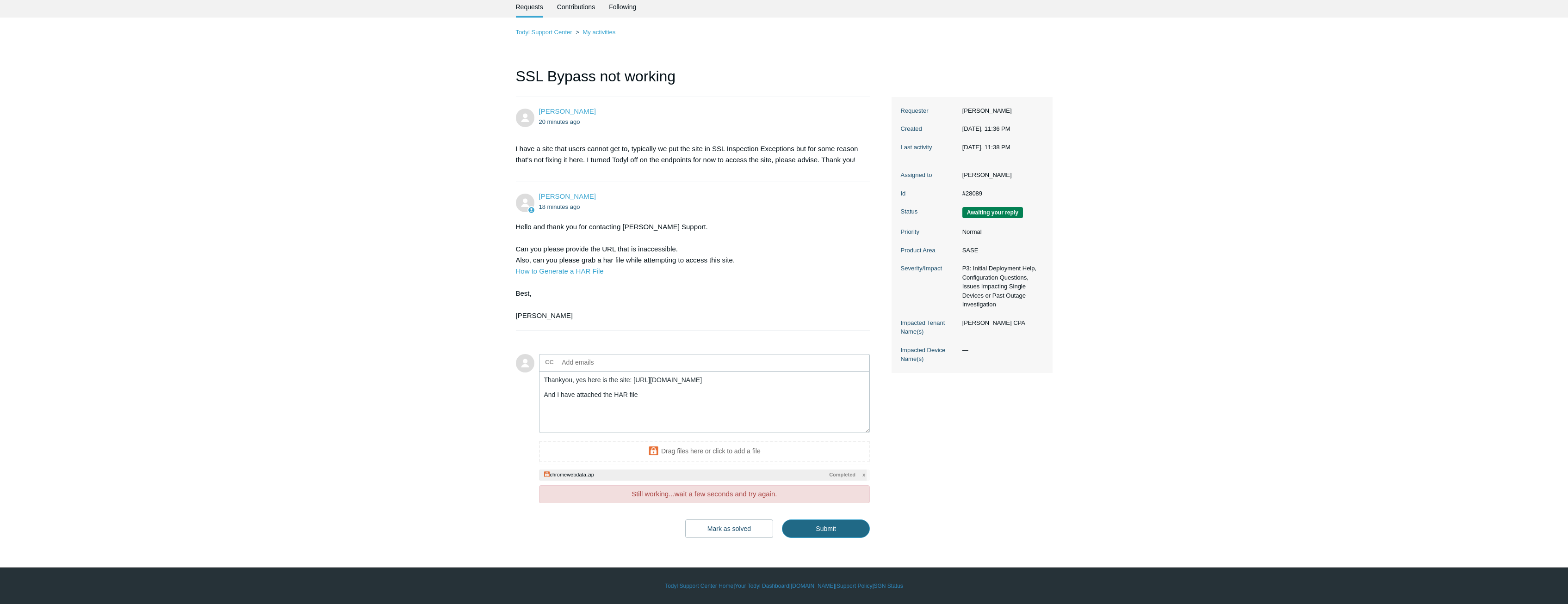
click at [829, 525] on input "Submit" at bounding box center [826, 529] width 88 height 18
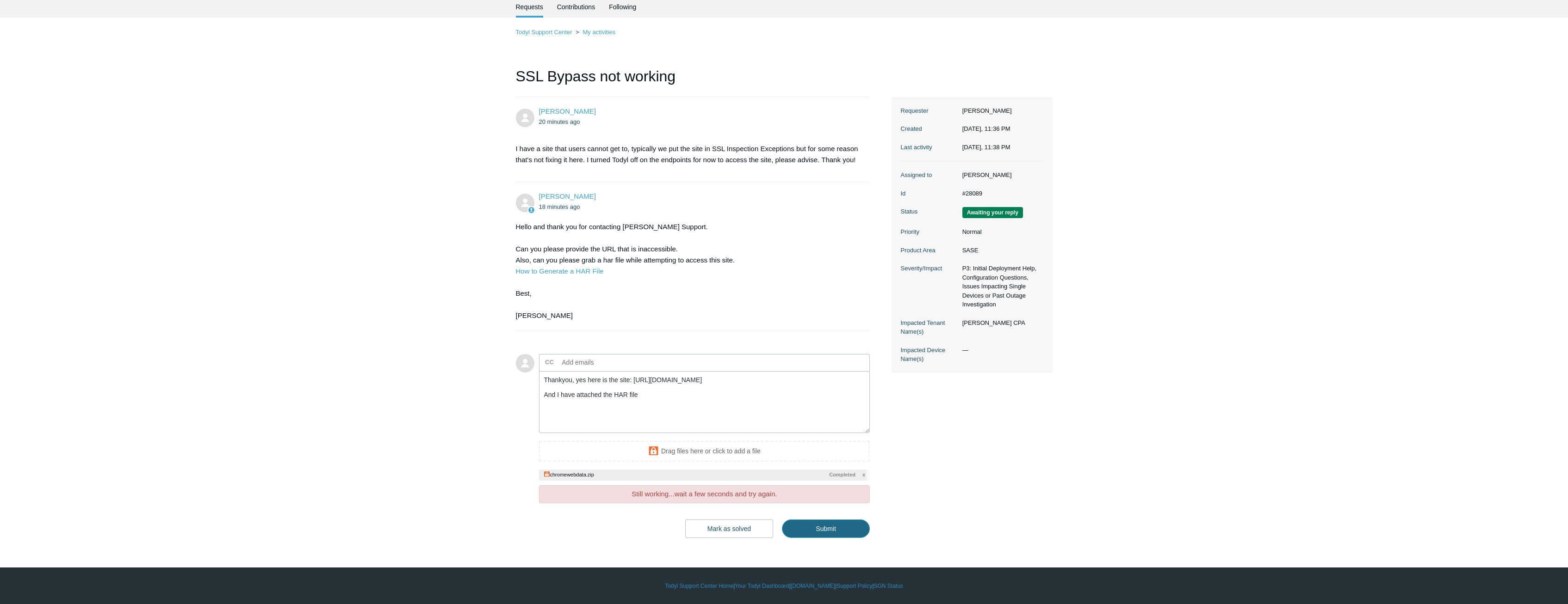
click at [829, 525] on input "Submit" at bounding box center [826, 529] width 88 height 18
click at [828, 525] on input "Submit" at bounding box center [826, 529] width 88 height 18
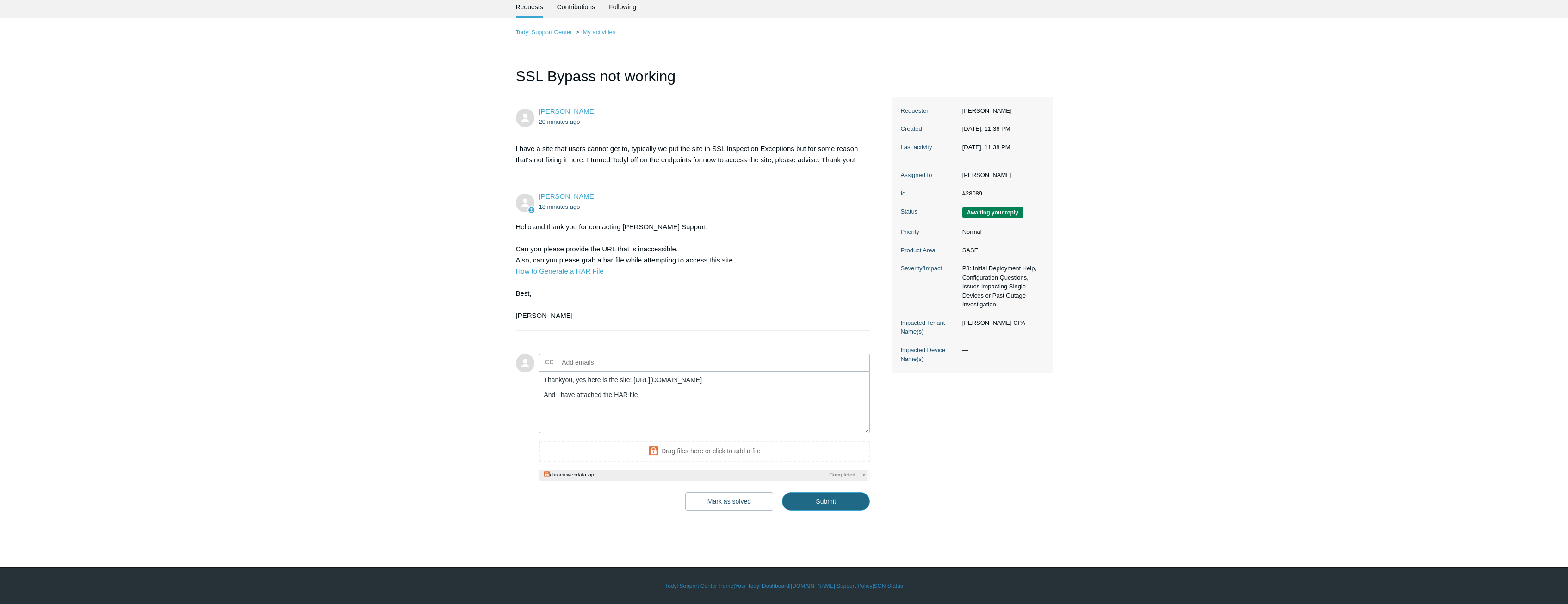
click at [828, 525] on main "Requests Contributions Following Todyl Support Center My activities SSL Bypass …" at bounding box center [784, 268] width 1568 height 544
click at [830, 509] on input "Submit" at bounding box center [826, 502] width 88 height 18
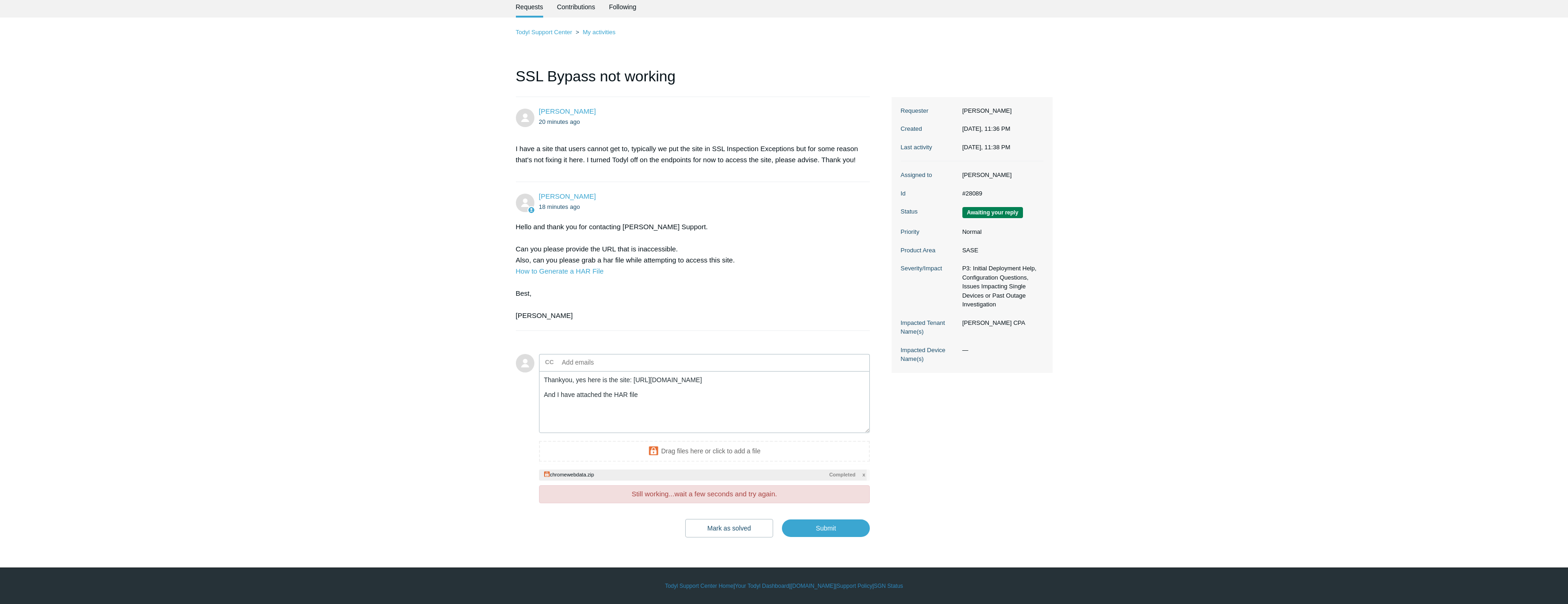
click at [826, 546] on body "Skip to main content Submit a Request Management Portal University Community Kn…" at bounding box center [784, 284] width 1568 height 641
click at [819, 523] on input "Submit" at bounding box center [826, 529] width 88 height 18
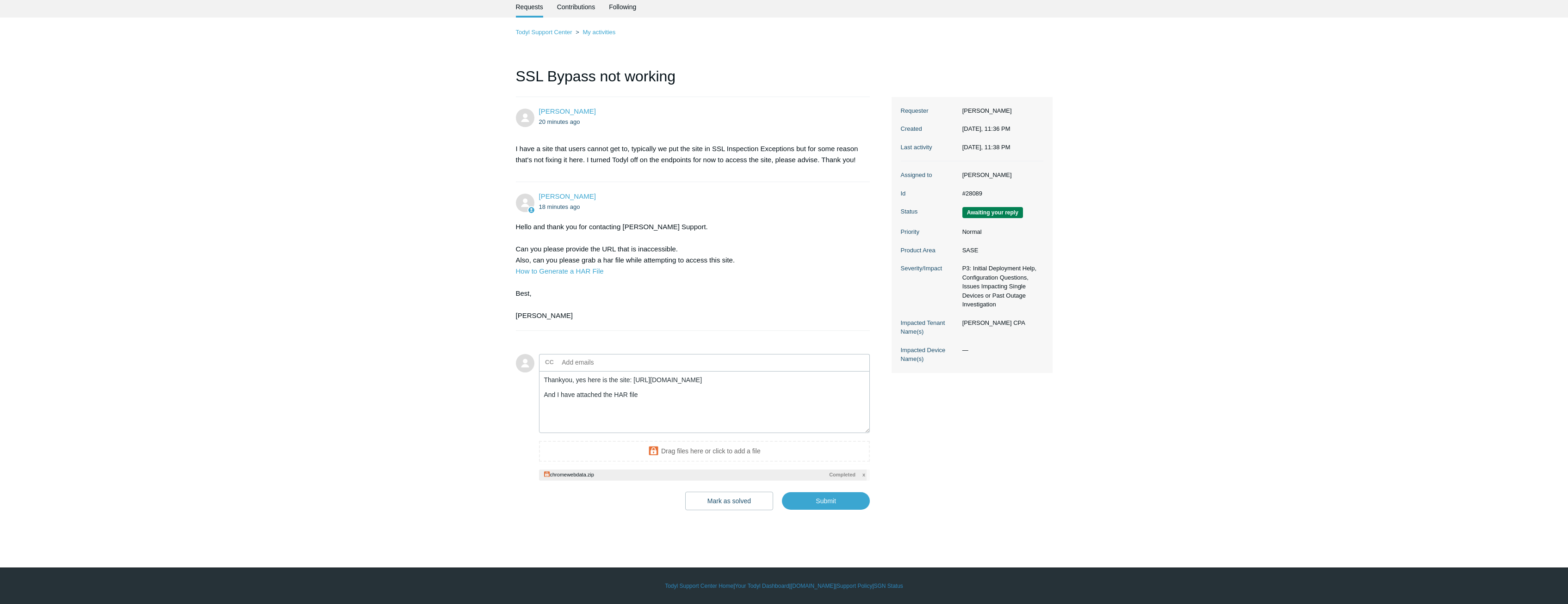
click at [864, 475] on span "x" at bounding box center [864, 475] width 3 height 8
click at [840, 503] on input "Submit" at bounding box center [826, 502] width 88 height 18
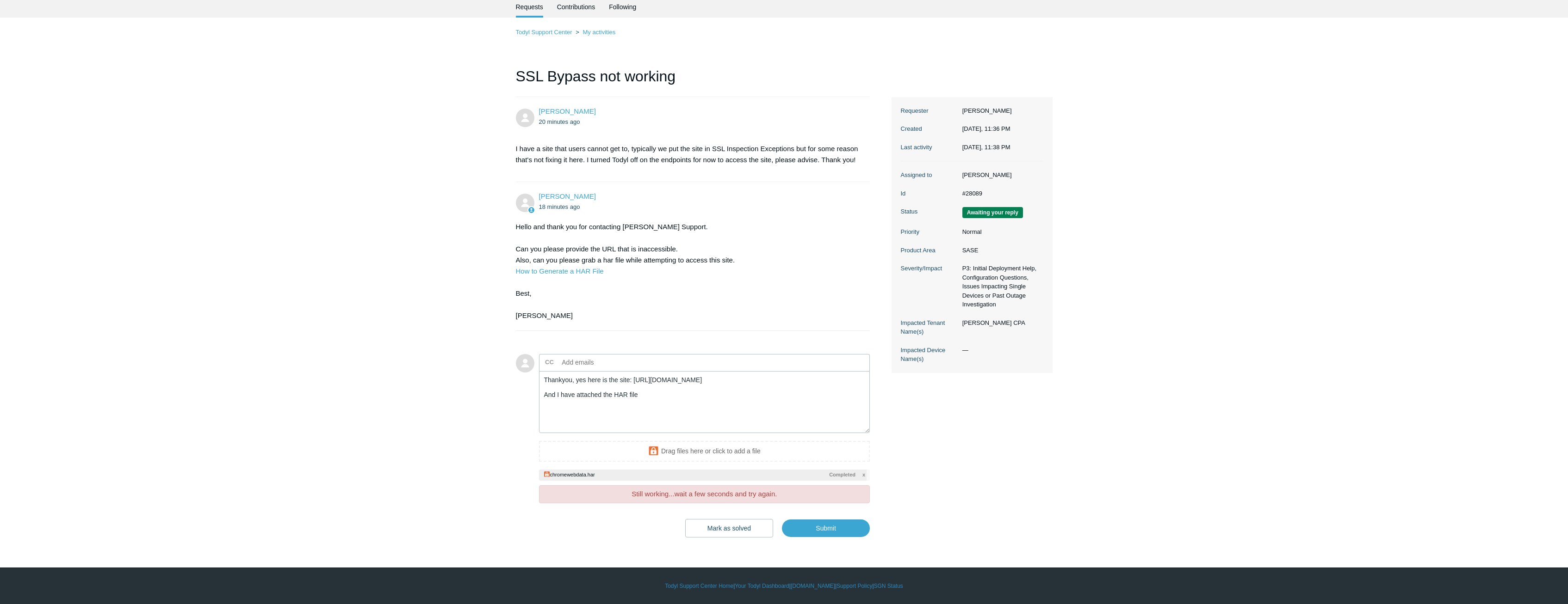
click at [864, 475] on span "x" at bounding box center [864, 475] width 3 height 8
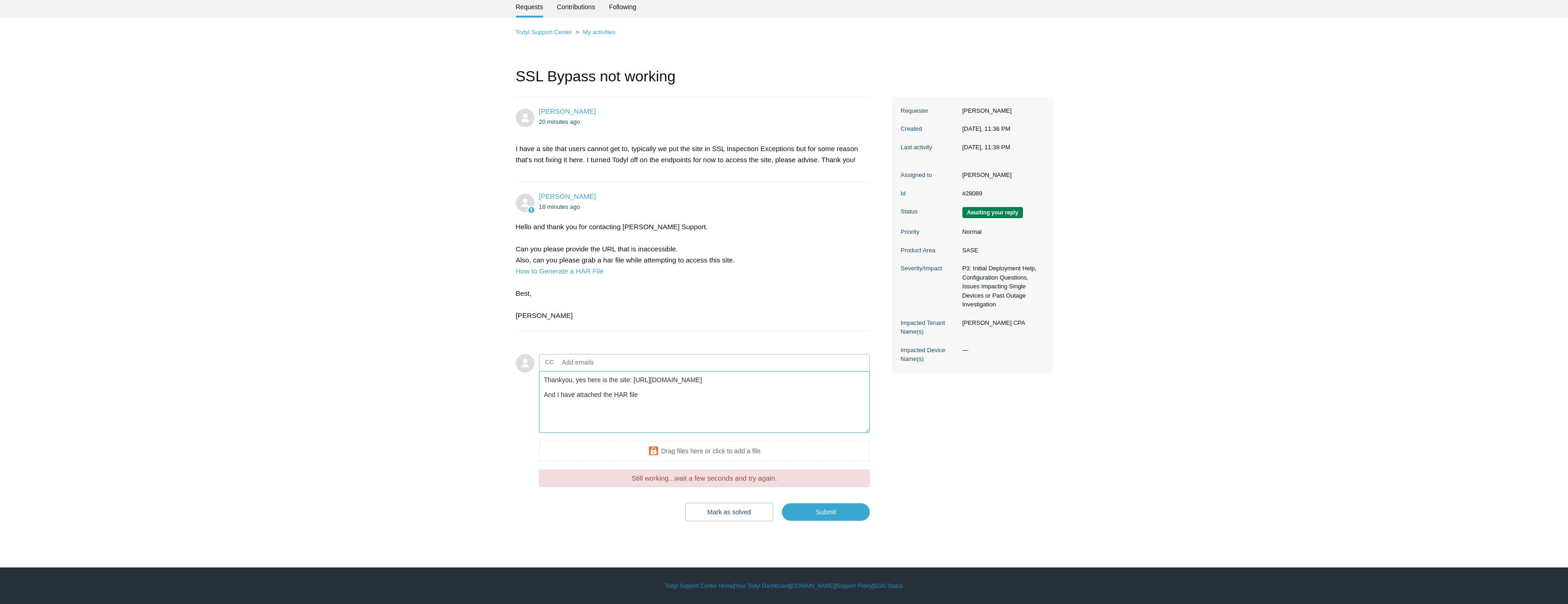
click at [710, 402] on textarea "Thankyou, yes here is the site: [URL][DOMAIN_NAME] And I have attached the HAR …" at bounding box center [705, 402] width 331 height 63
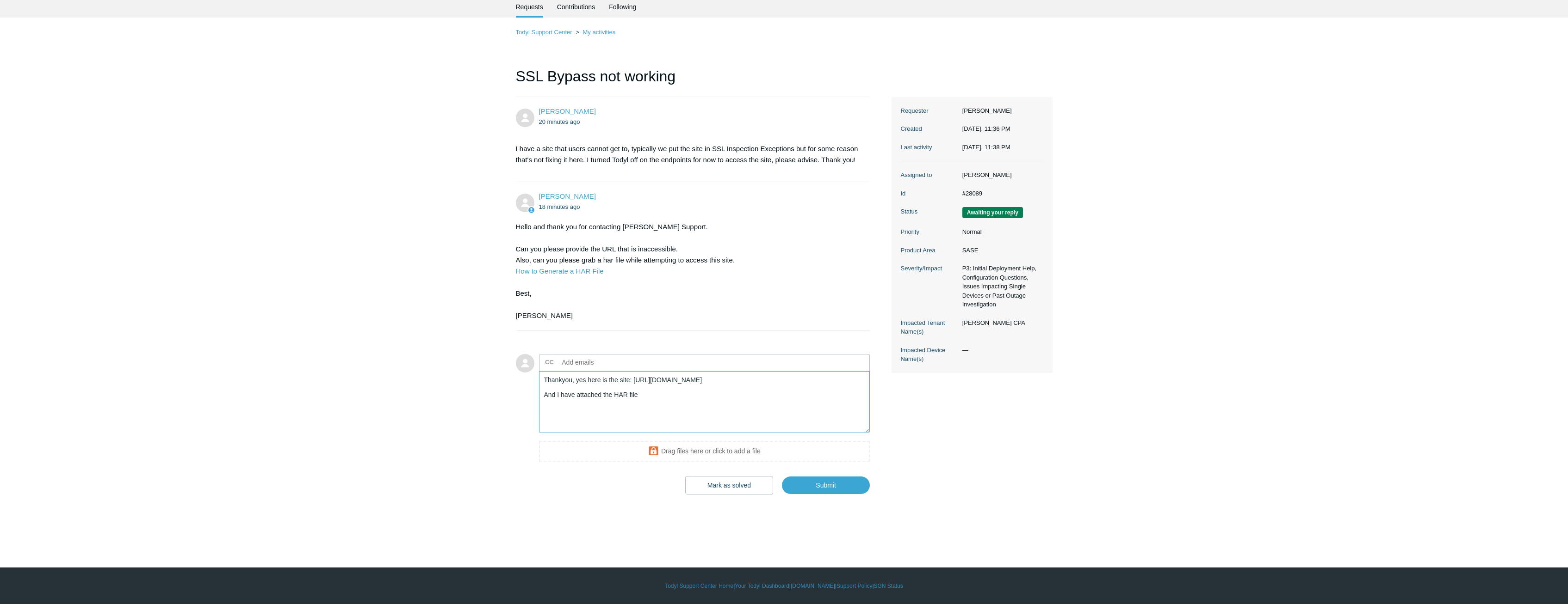
drag, startPoint x: 666, startPoint y: 394, endPoint x: 724, endPoint y: 417, distance: 62.4
click at [723, 417] on textarea "Thankyou, yes here is the site: [URL][DOMAIN_NAME] And I have attached the HAR …" at bounding box center [705, 402] width 331 height 63
click at [731, 419] on textarea "Thankyou, yes here is the site: [URL][DOMAIN_NAME] And I have attached the HAR …" at bounding box center [705, 402] width 331 height 63
click at [817, 490] on span "Submit" at bounding box center [822, 498] width 95 height 24
click at [817, 498] on input "Submit" at bounding box center [826, 502] width 88 height 18
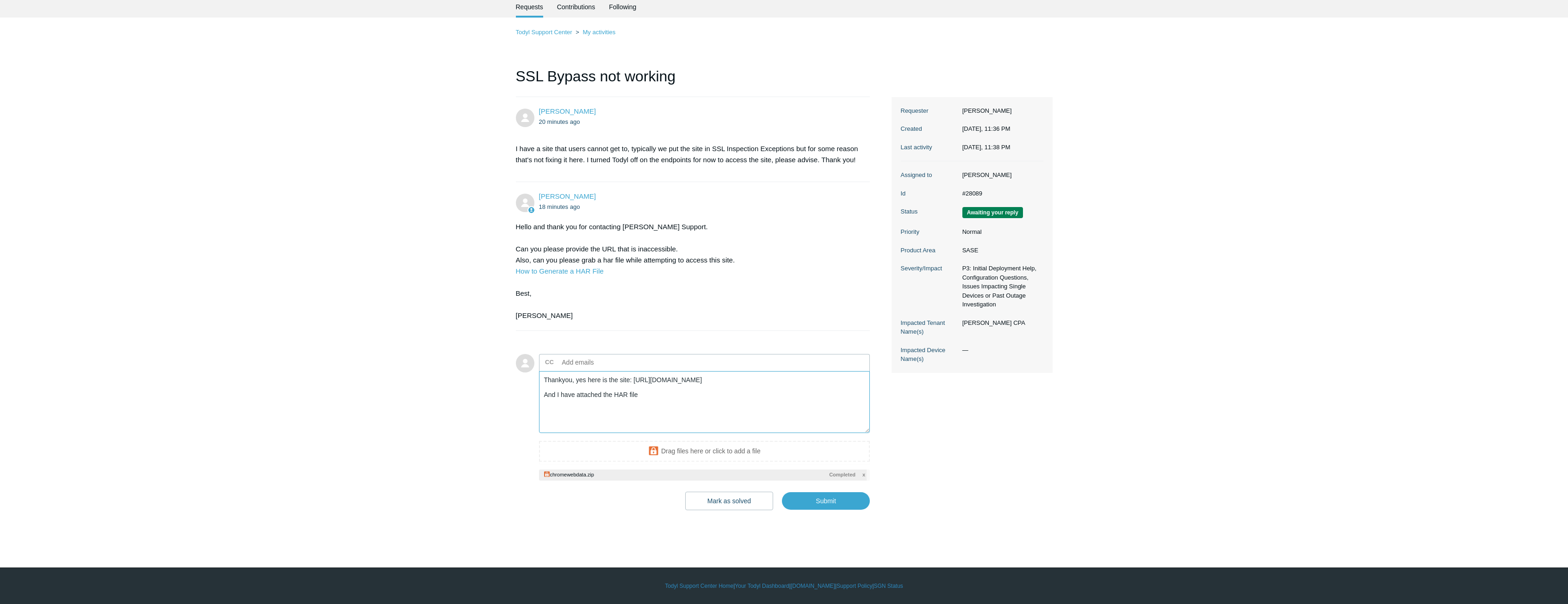
drag, startPoint x: 650, startPoint y: 399, endPoint x: 536, endPoint y: 375, distance: 116.5
click at [539, 375] on textarea "Thankyou, yes here is the site: [URL][DOMAIN_NAME] And I have attached the HAR …" at bounding box center [705, 402] width 331 height 63
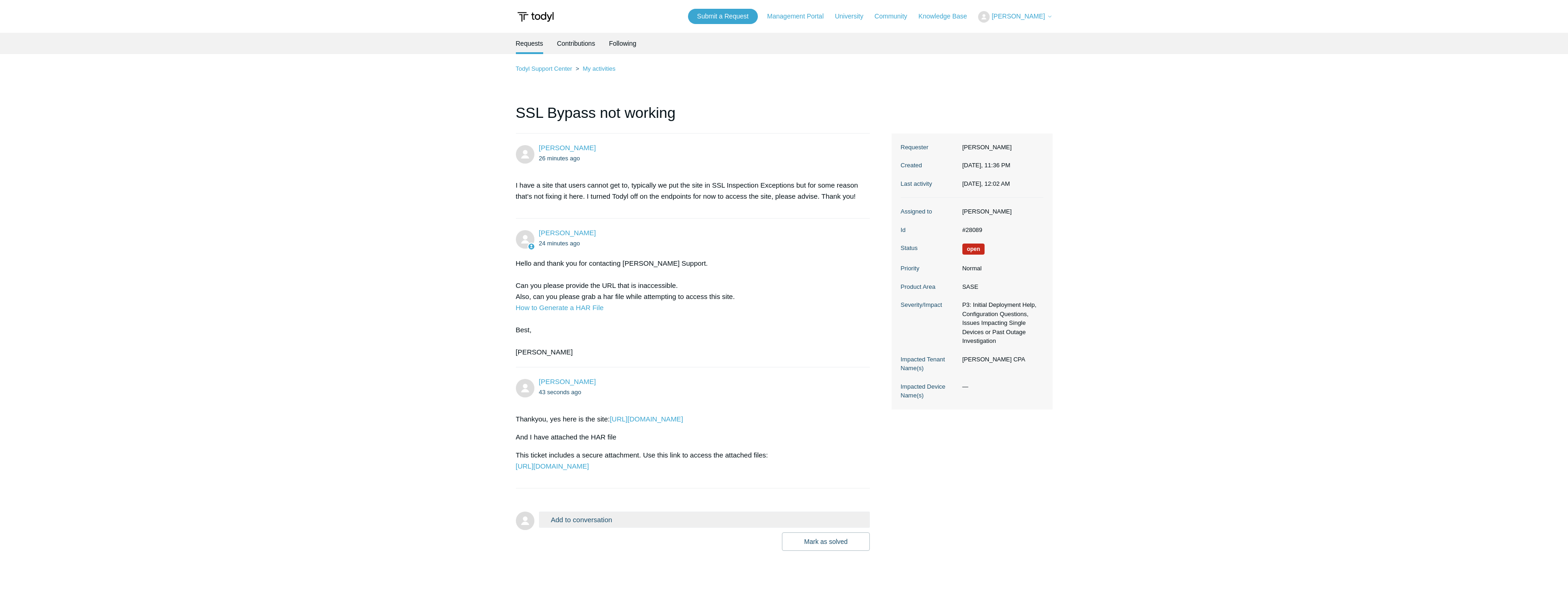
scroll to position [36, 0]
